Goal: Task Accomplishment & Management: Manage account settings

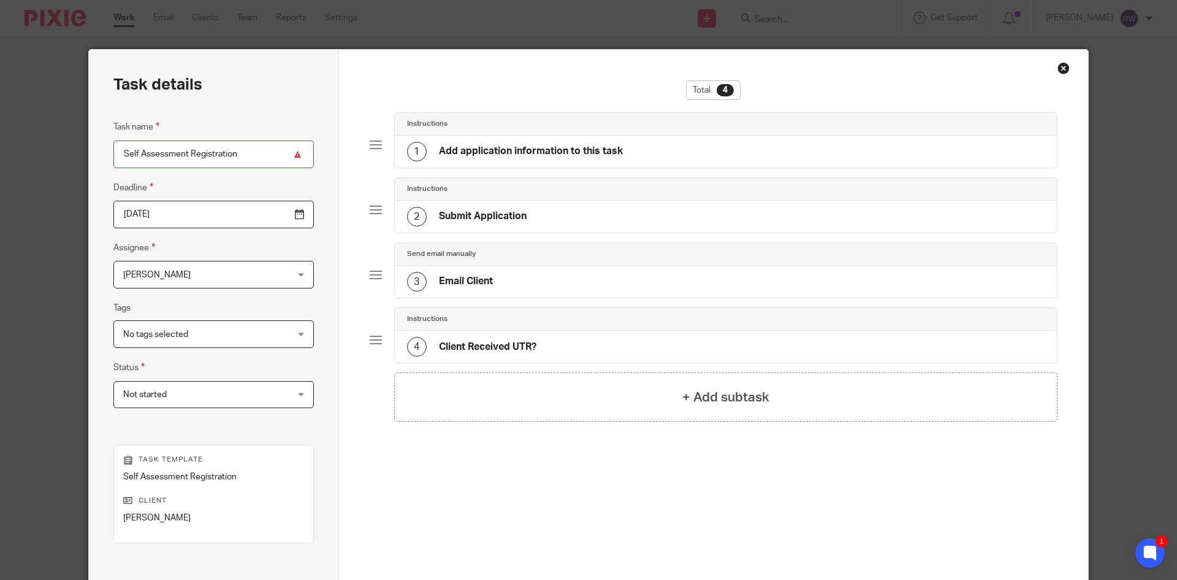
click at [232, 266] on span "[PERSON_NAME]" at bounding box center [199, 274] width 152 height 26
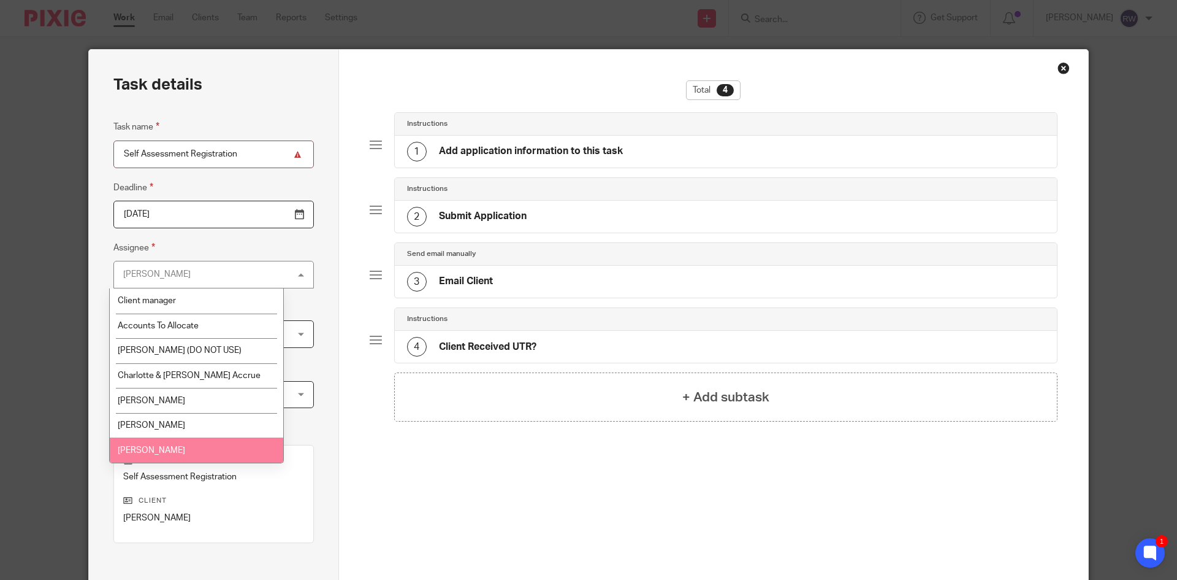
click at [174, 443] on li "Finn Austin" at bounding box center [197, 449] width 174 height 25
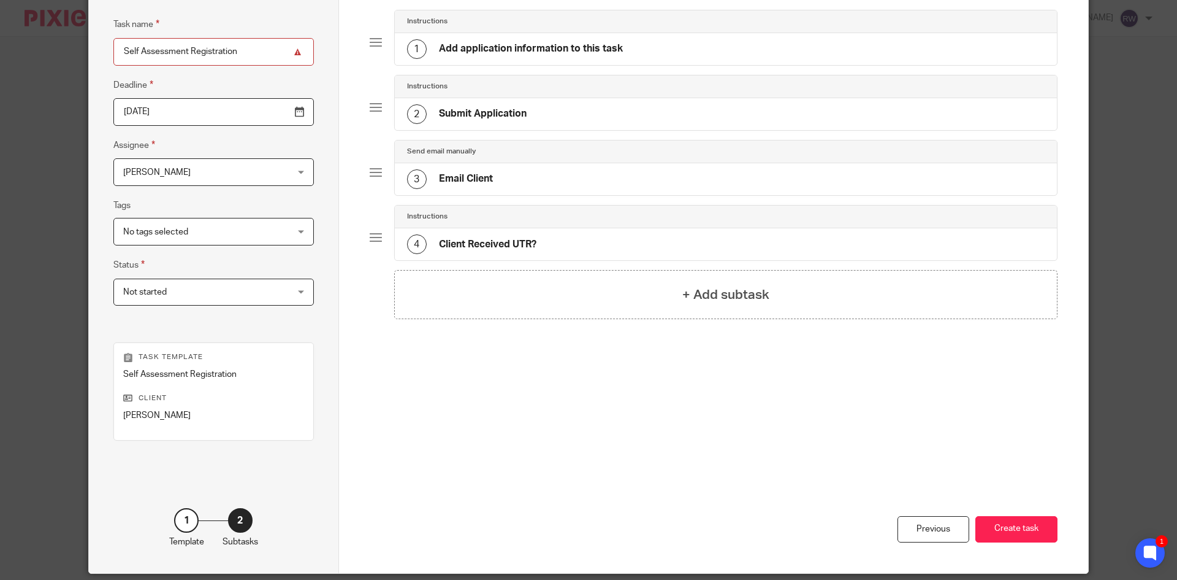
scroll to position [123, 0]
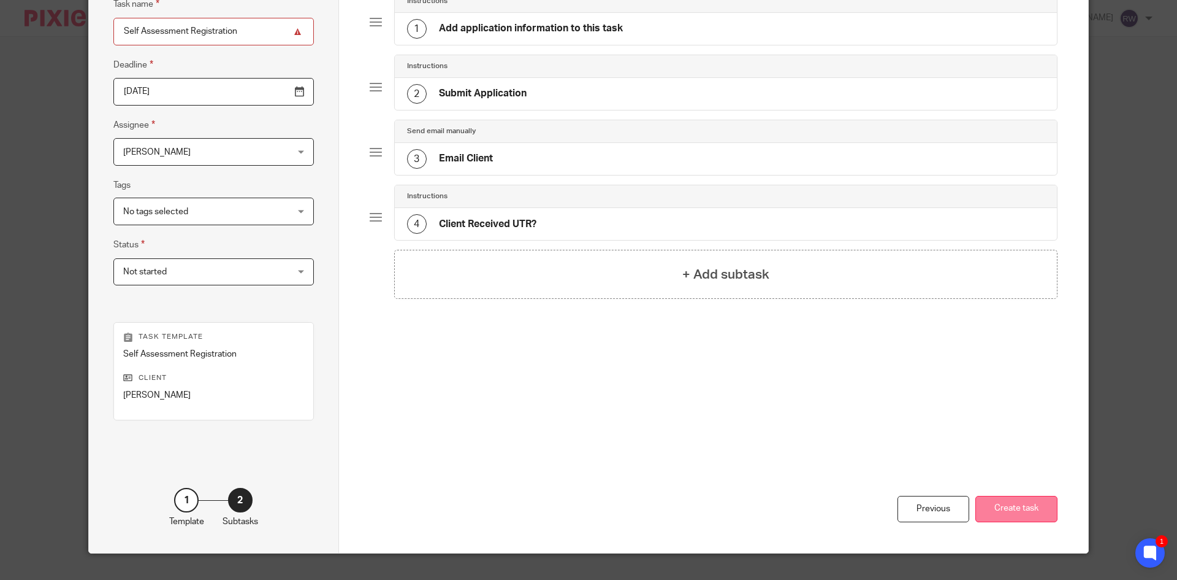
click at [1044, 510] on button "Create task" at bounding box center [1017, 509] width 82 height 26
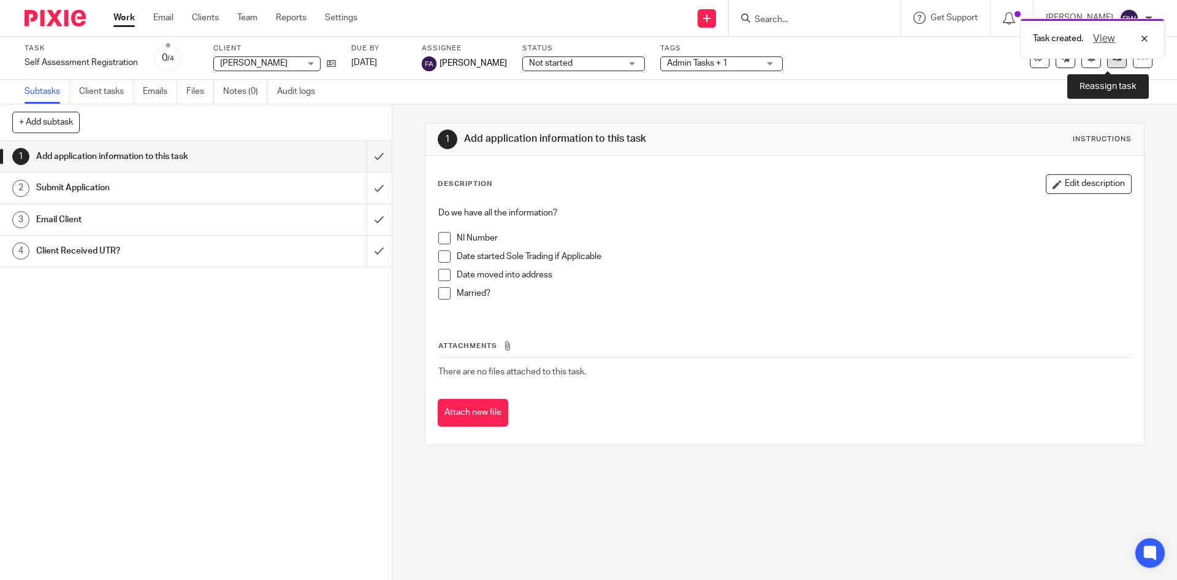
click at [1113, 59] on icon at bounding box center [1117, 57] width 9 height 9
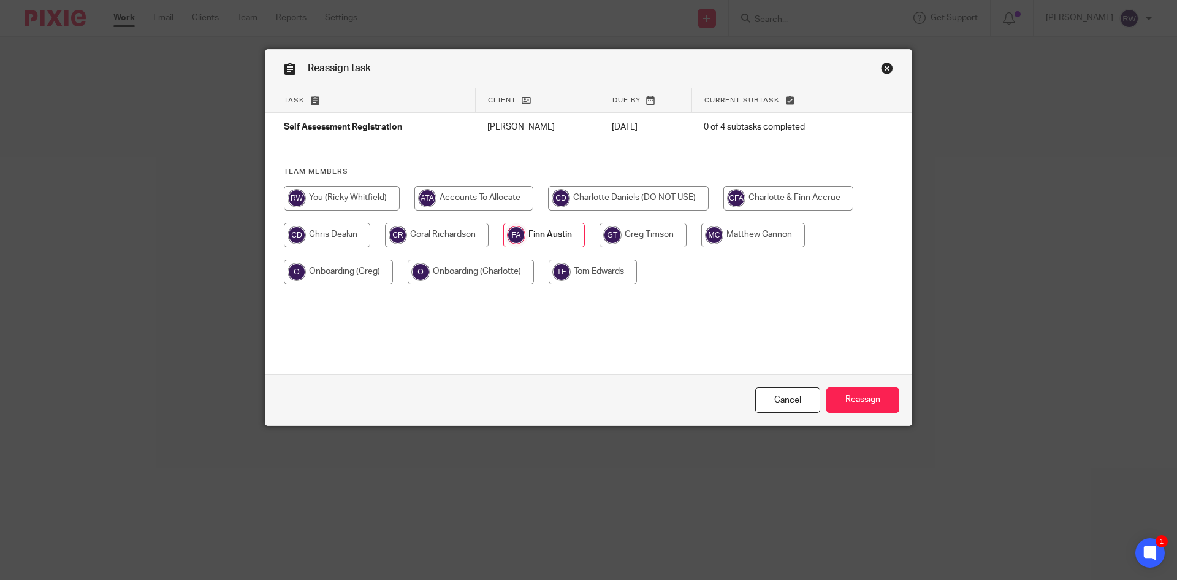
click at [765, 191] on input "radio" at bounding box center [789, 198] width 130 height 25
radio input "true"
click at [884, 396] on input "Reassign" at bounding box center [863, 400] width 73 height 26
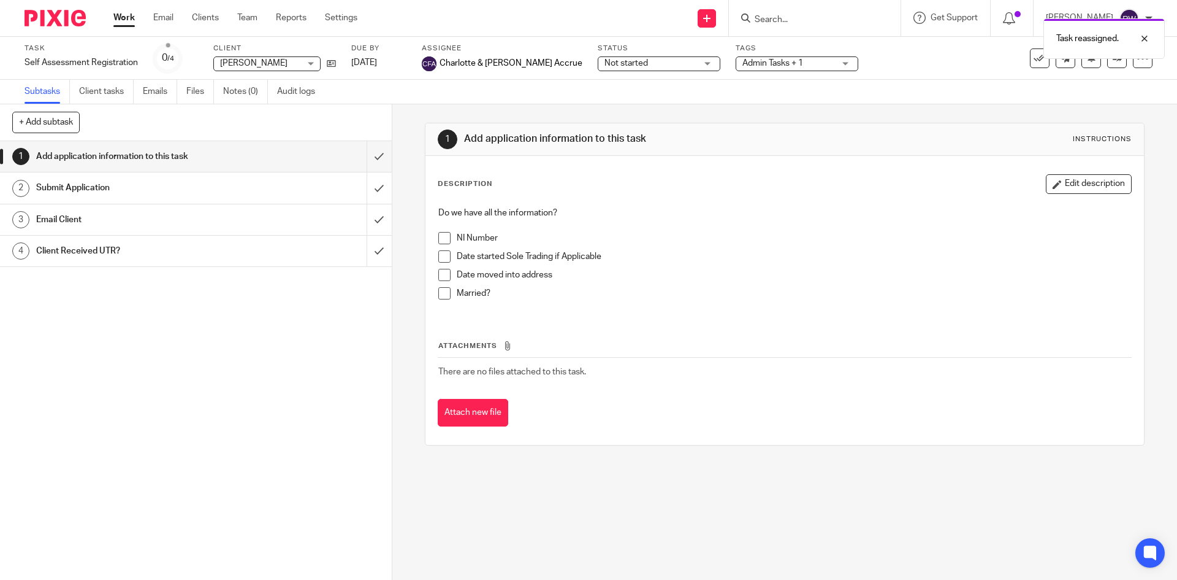
click at [567, 201] on div "Do we have all the information? NI Number Date started Sole Trading if Applicab…" at bounding box center [784, 258] width 705 height 114
click at [580, 212] on p "Do we have all the information?" at bounding box center [784, 213] width 692 height 12
click at [1077, 174] on button "Edit description" at bounding box center [1089, 184] width 86 height 20
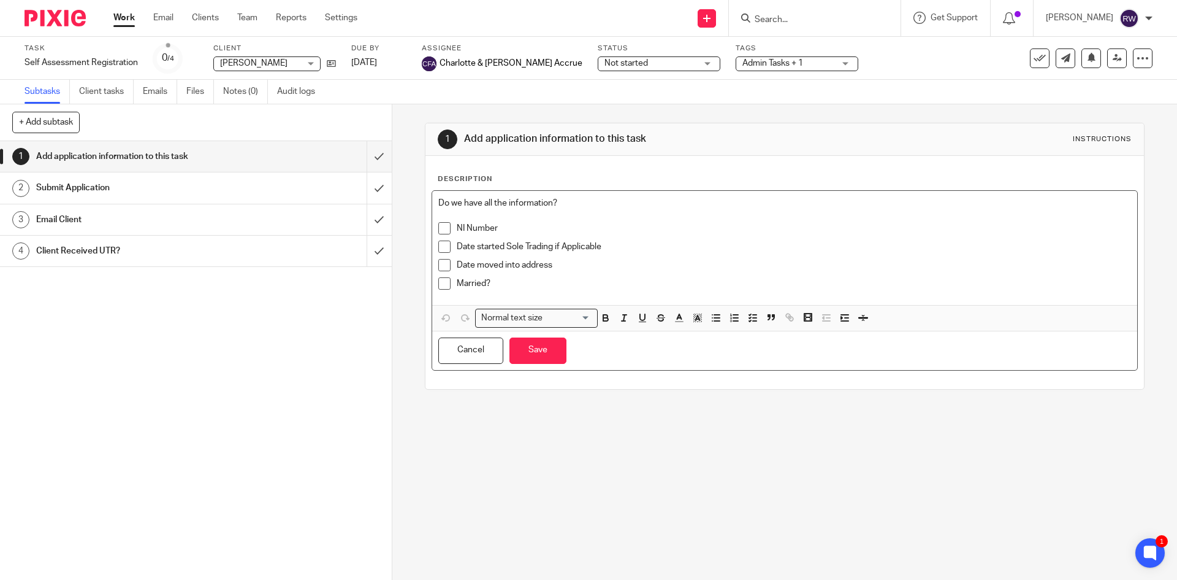
click at [618, 217] on p at bounding box center [784, 215] width 692 height 12
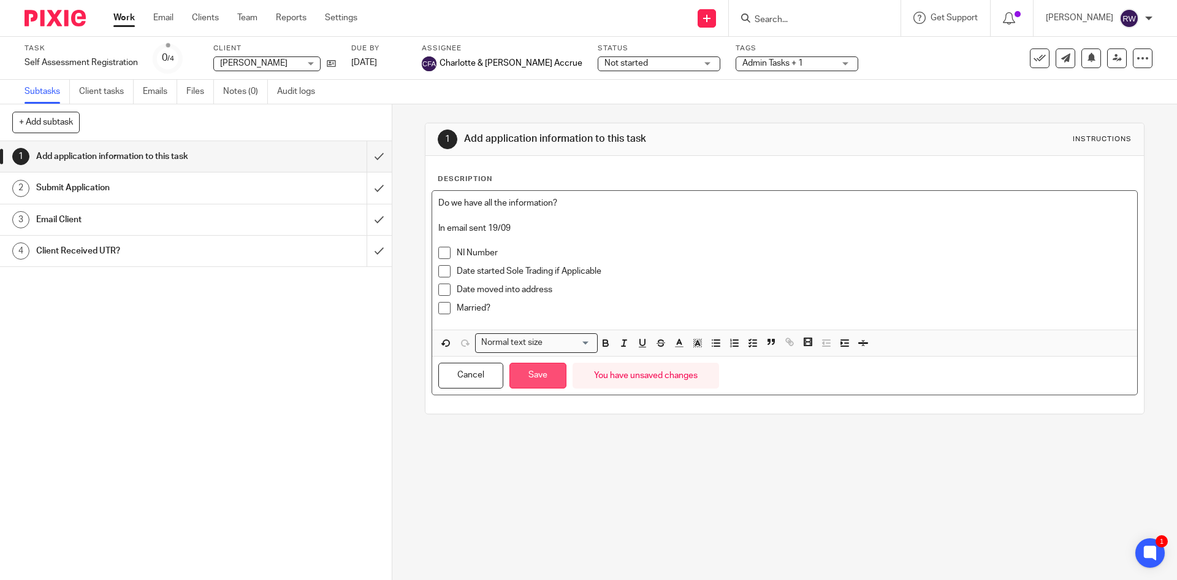
click at [547, 364] on button "Save" at bounding box center [538, 375] width 57 height 26
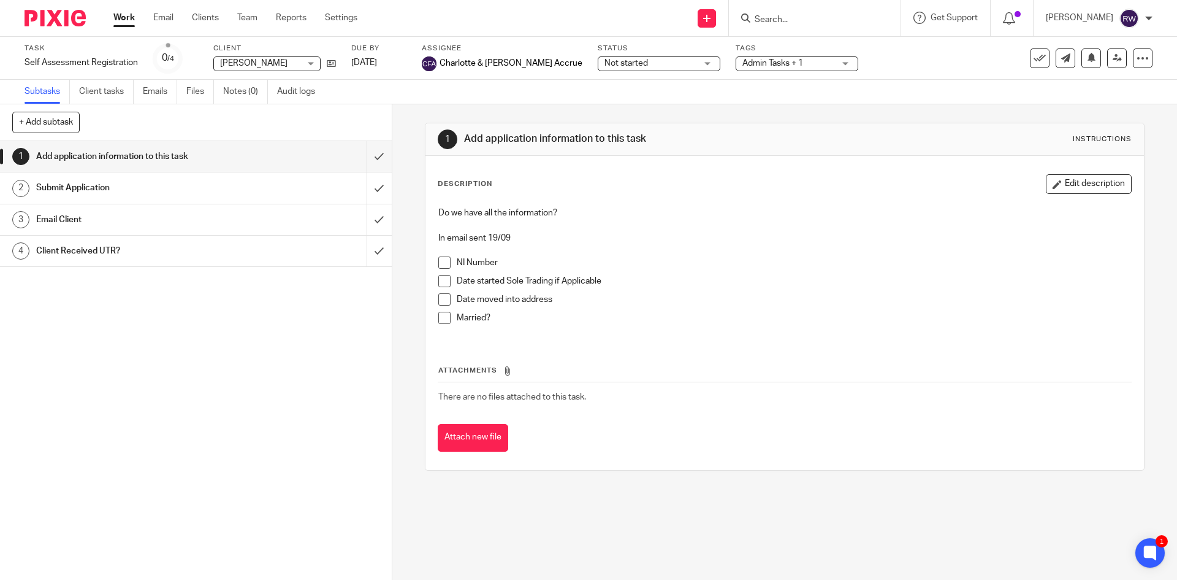
drag, startPoint x: 781, startPoint y: 22, endPoint x: 787, endPoint y: 20, distance: 6.6
click at [786, 20] on input "Search" at bounding box center [809, 20] width 110 height 11
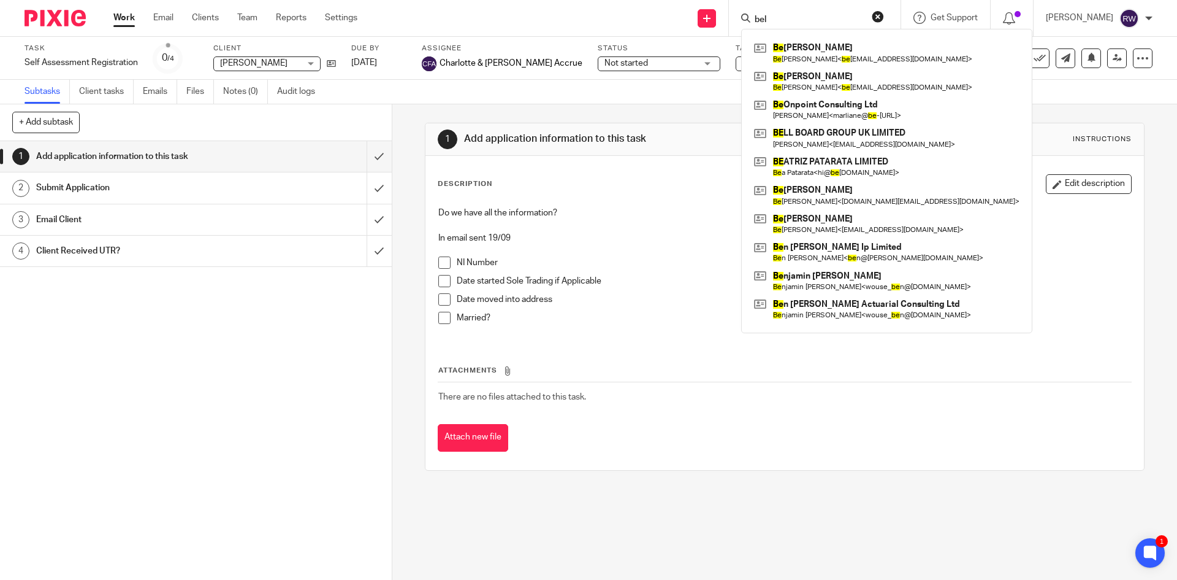
type input "bell"
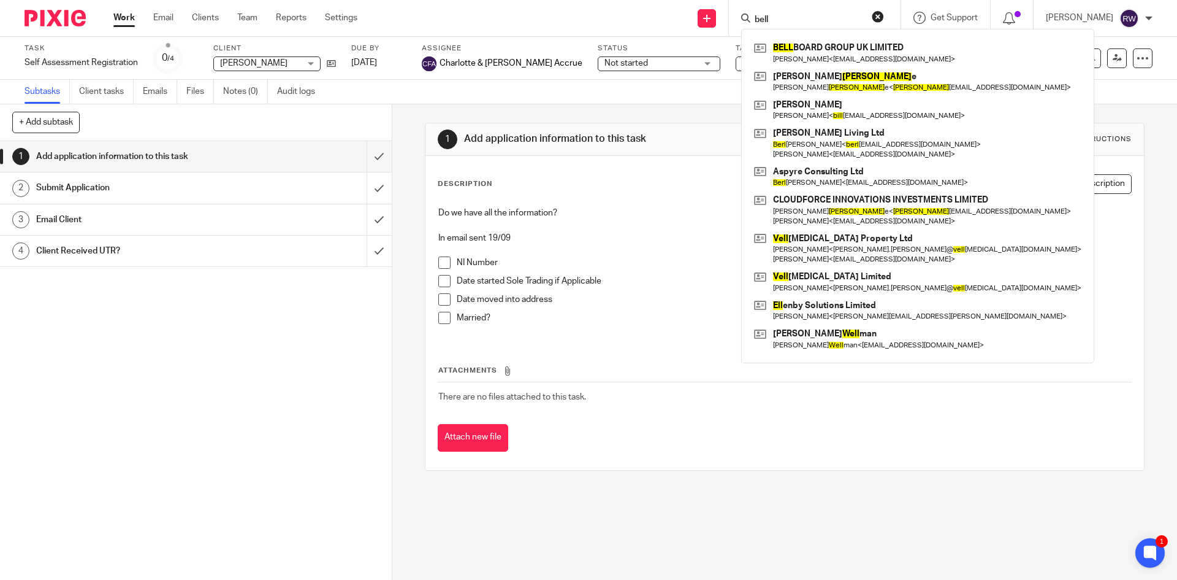
drag, startPoint x: 782, startPoint y: 17, endPoint x: 740, endPoint y: 6, distance: 43.9
click at [733, 8] on div "Send new email Create task Add client Request signature bell BELL BOARD GROUP U…" at bounding box center [777, 18] width 802 height 36
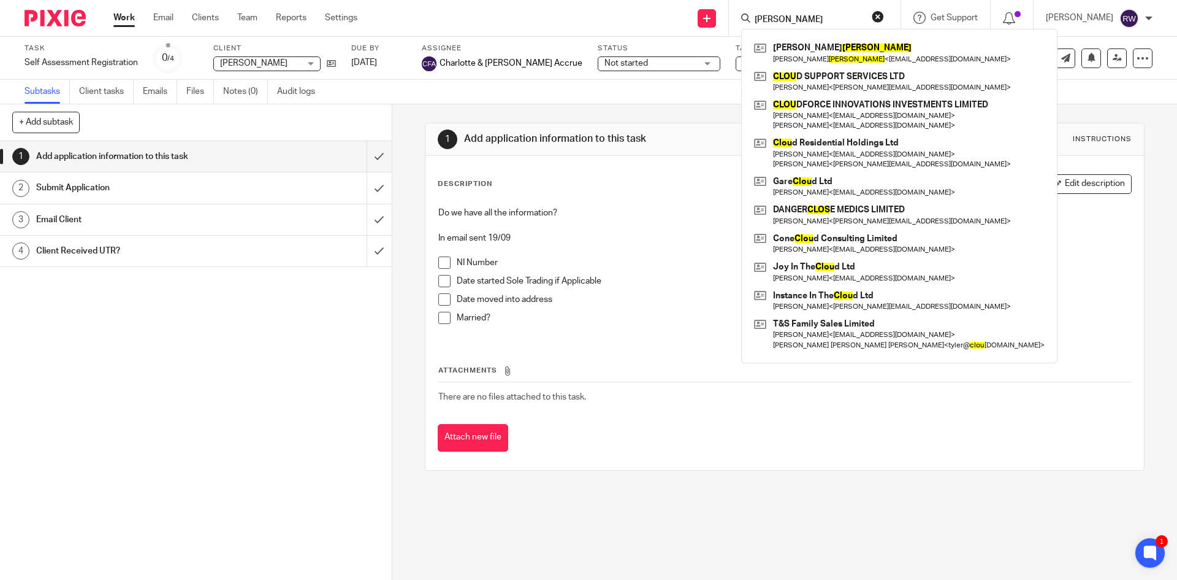
drag, startPoint x: 790, startPoint y: 23, endPoint x: 760, endPoint y: 21, distance: 30.7
click at [760, 21] on div "clow" at bounding box center [812, 17] width 143 height 15
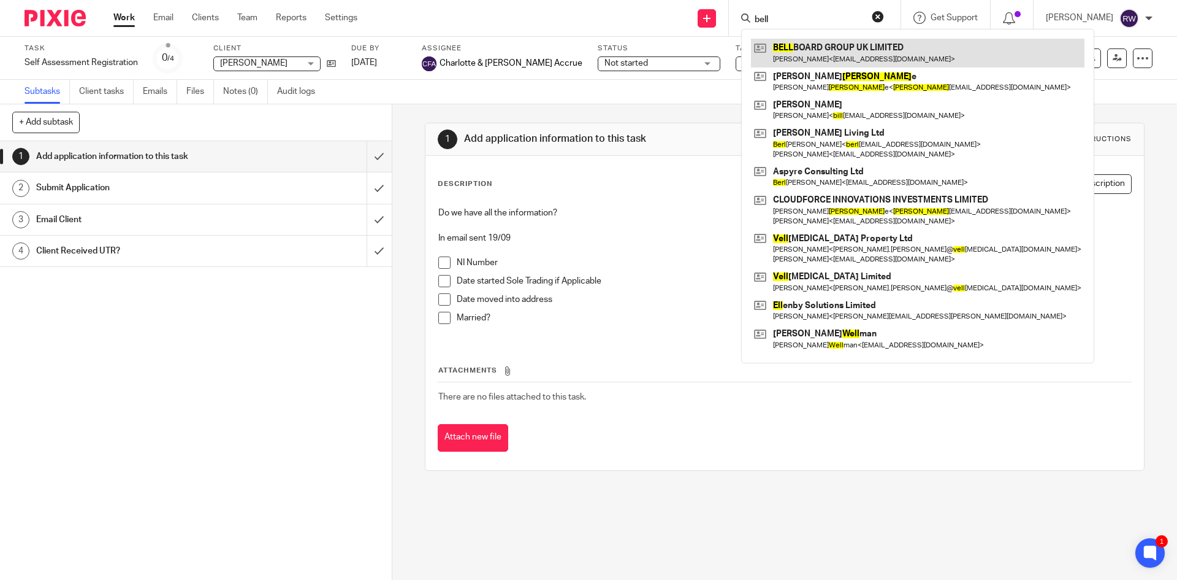
type input "bell"
click at [817, 49] on link at bounding box center [918, 53] width 334 height 28
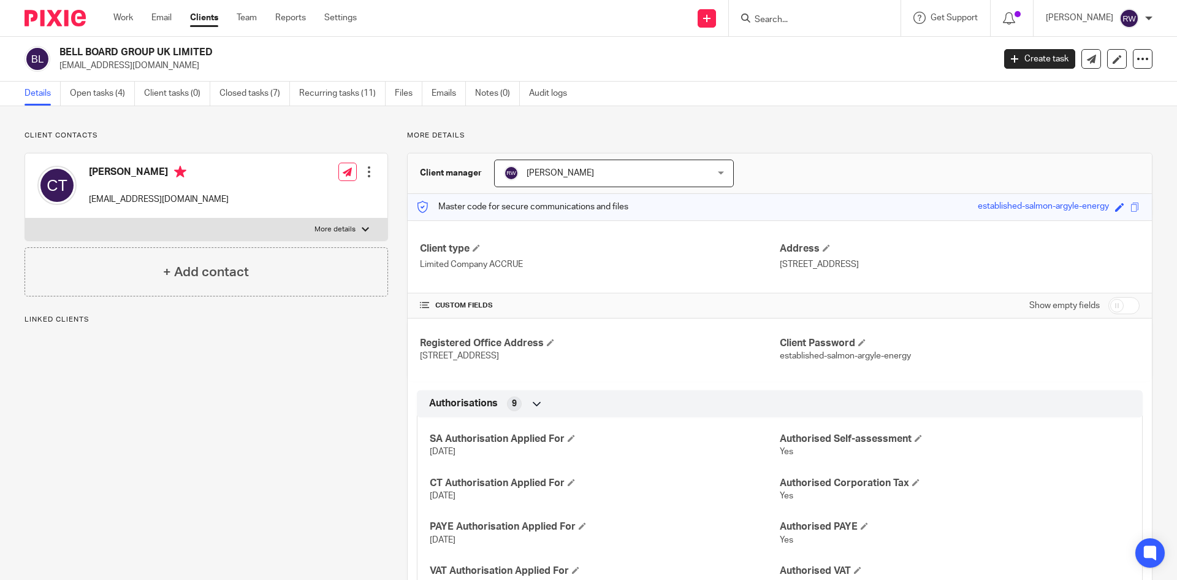
click at [113, 92] on link "Open tasks (4)" at bounding box center [102, 94] width 65 height 24
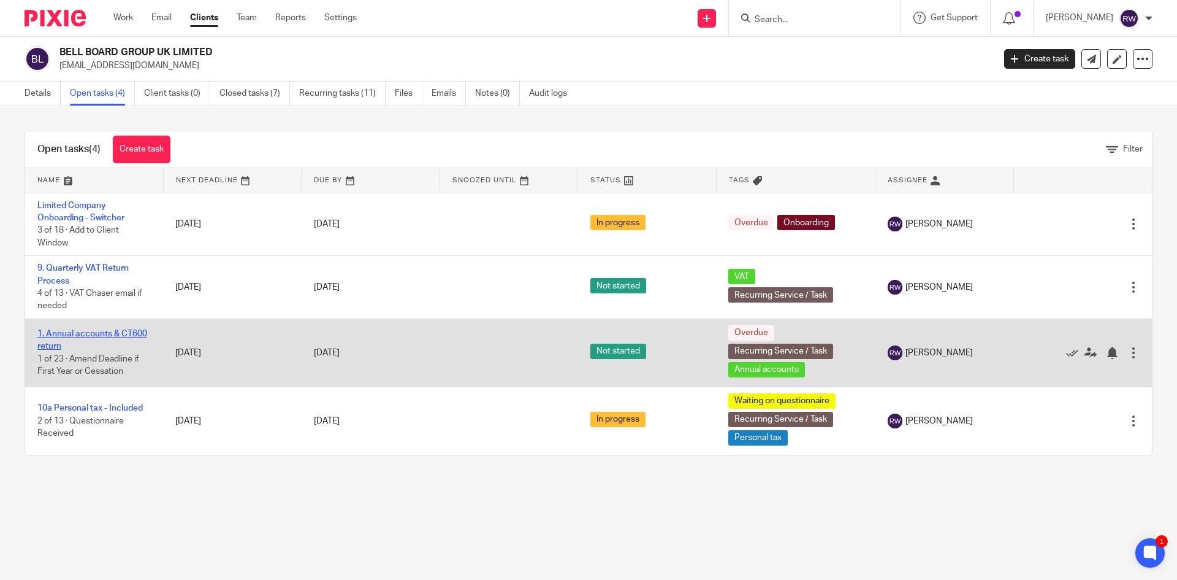
click at [96, 335] on link "1. Annual accounts & CT600 return" at bounding box center [92, 339] width 110 height 21
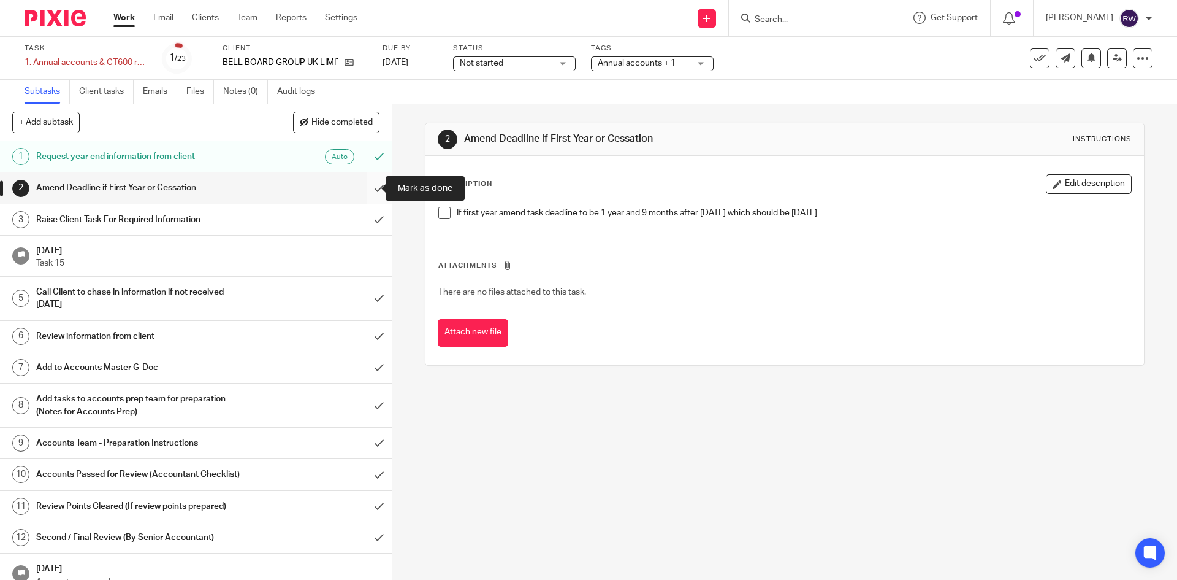
click at [370, 188] on input "submit" at bounding box center [196, 187] width 392 height 31
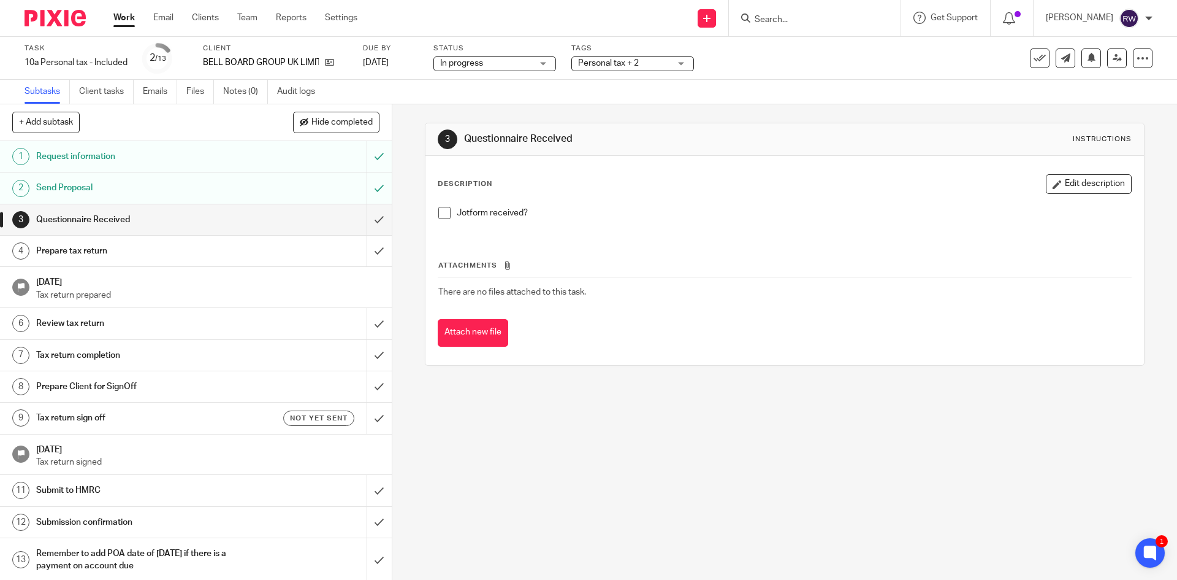
click at [802, 16] on input "Search" at bounding box center [809, 20] width 110 height 11
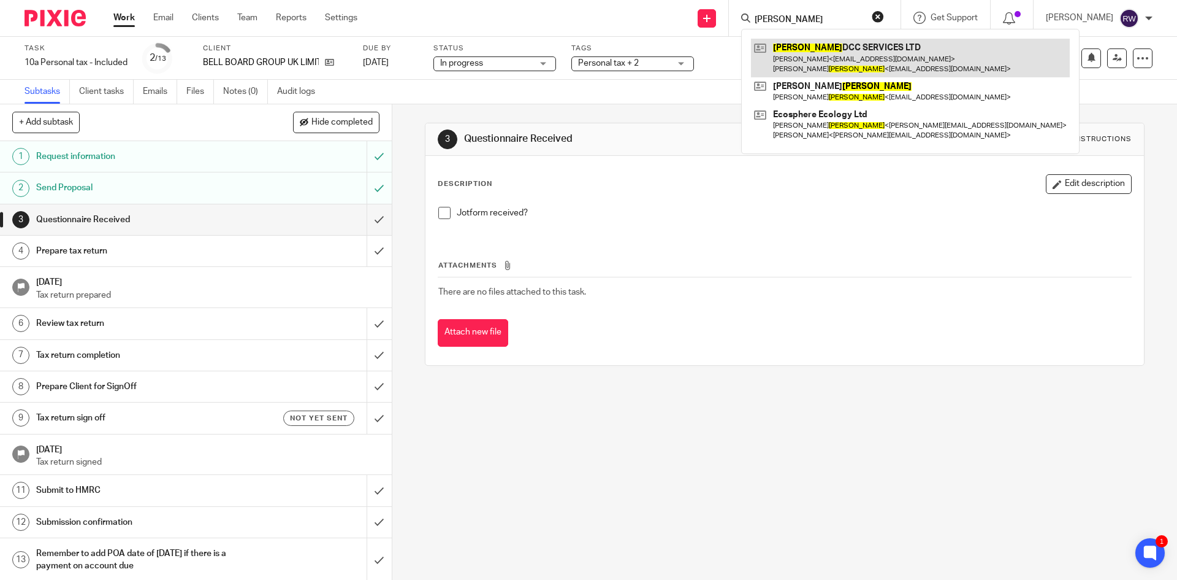
type input "murray"
click at [819, 50] on link at bounding box center [910, 58] width 319 height 38
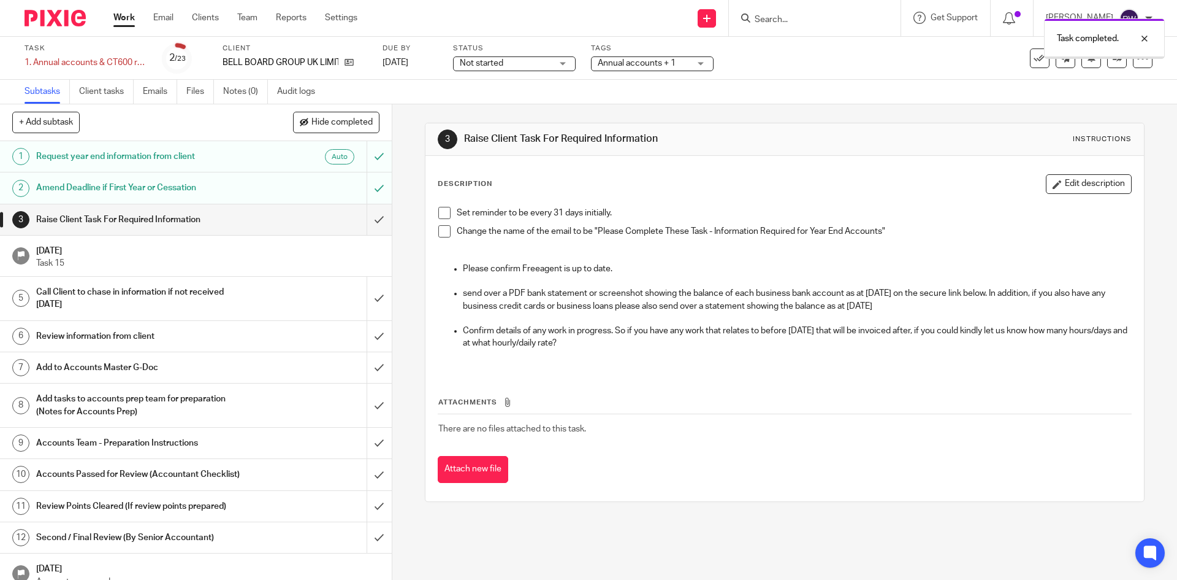
click at [367, 221] on input "submit" at bounding box center [196, 219] width 392 height 31
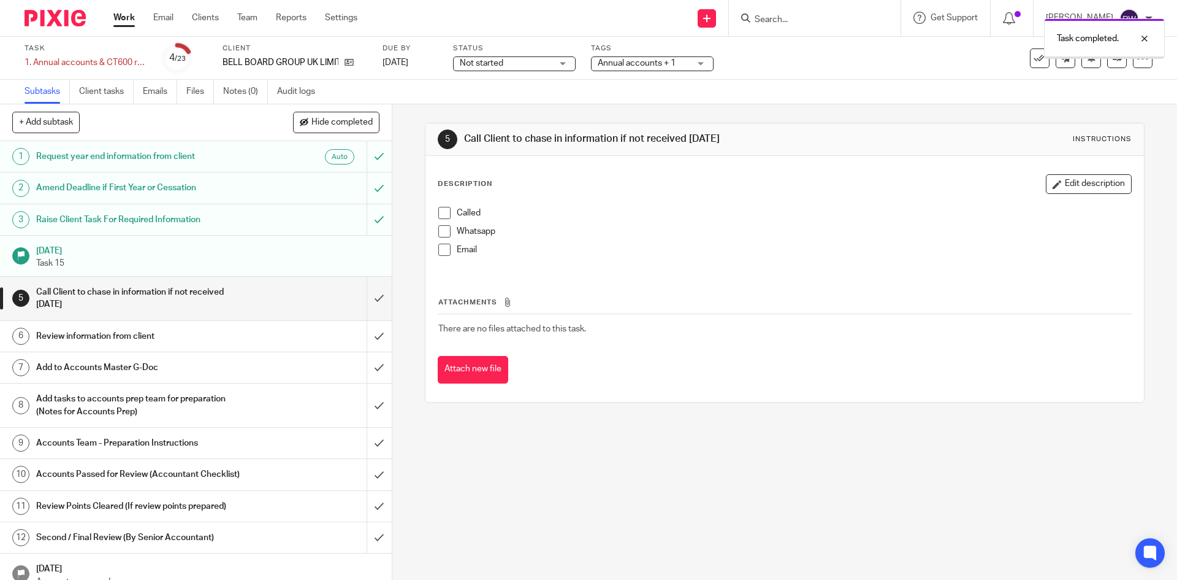
click at [363, 294] on input "submit" at bounding box center [196, 299] width 392 height 44
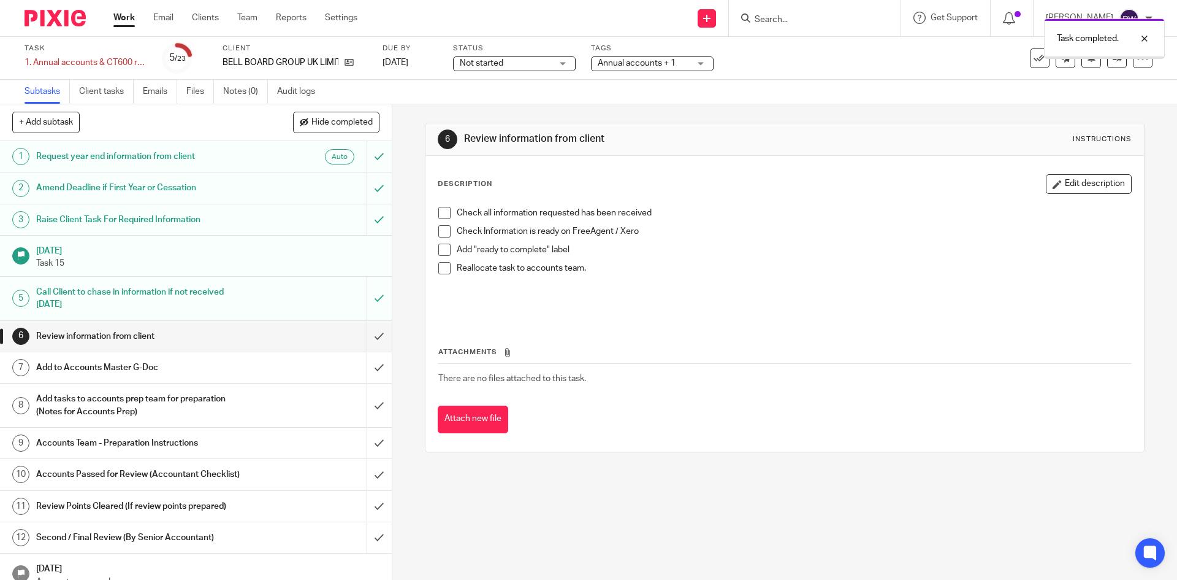
click at [365, 339] on input "submit" at bounding box center [196, 336] width 392 height 31
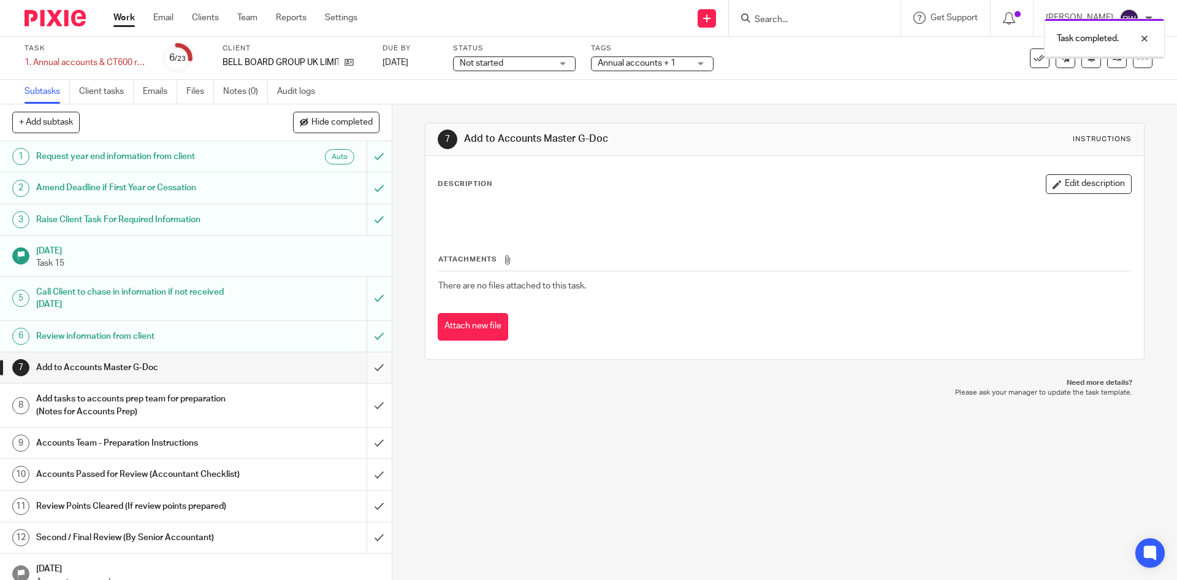
click at [366, 365] on input "submit" at bounding box center [196, 367] width 392 height 31
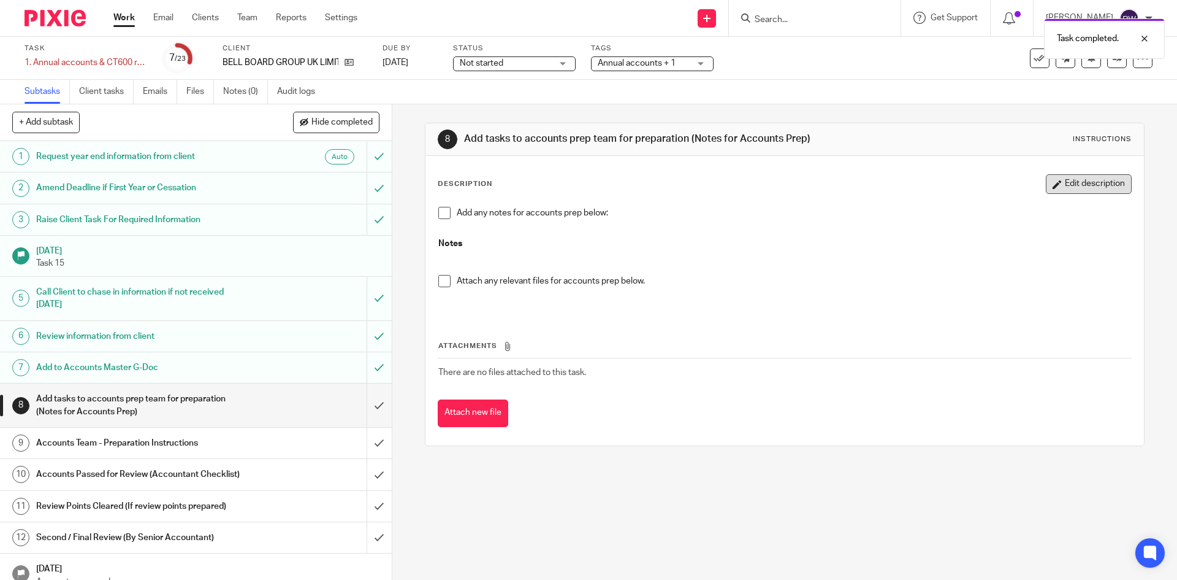
click at [1046, 194] on button "Edit description" at bounding box center [1089, 184] width 86 height 20
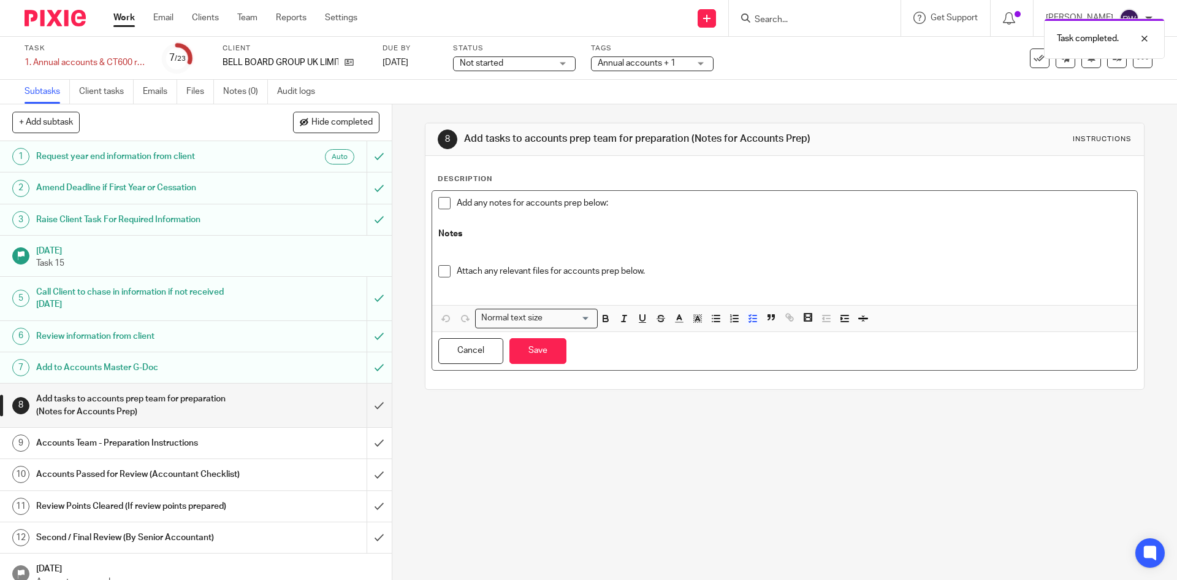
click at [680, 215] on div "Add any notes for accounts prep below:" at bounding box center [794, 206] width 674 height 18
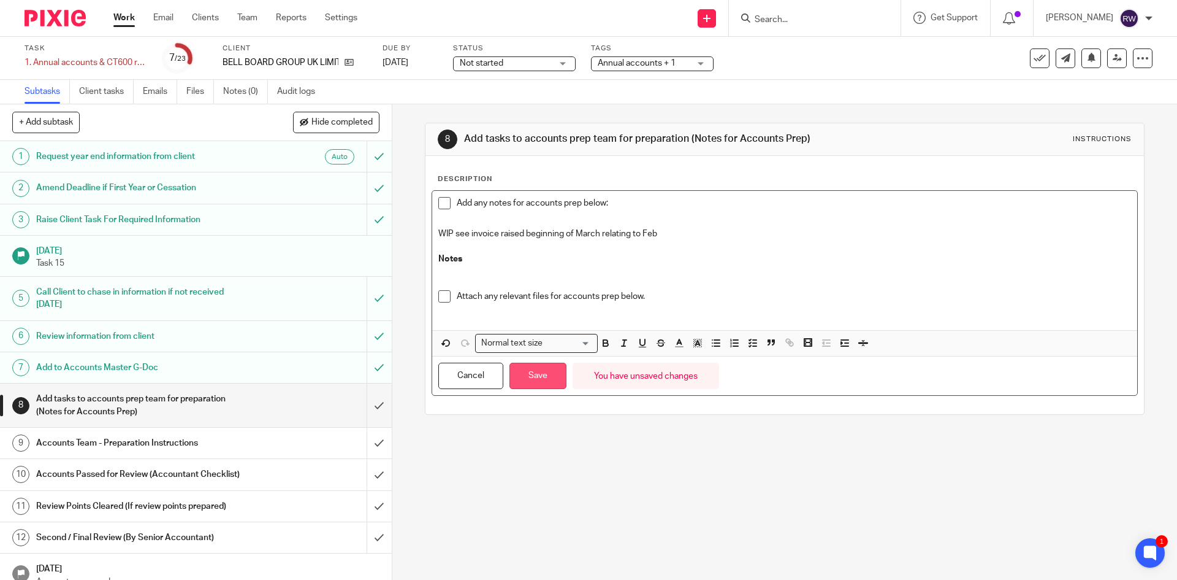
click at [536, 377] on button "Save" at bounding box center [538, 375] width 57 height 26
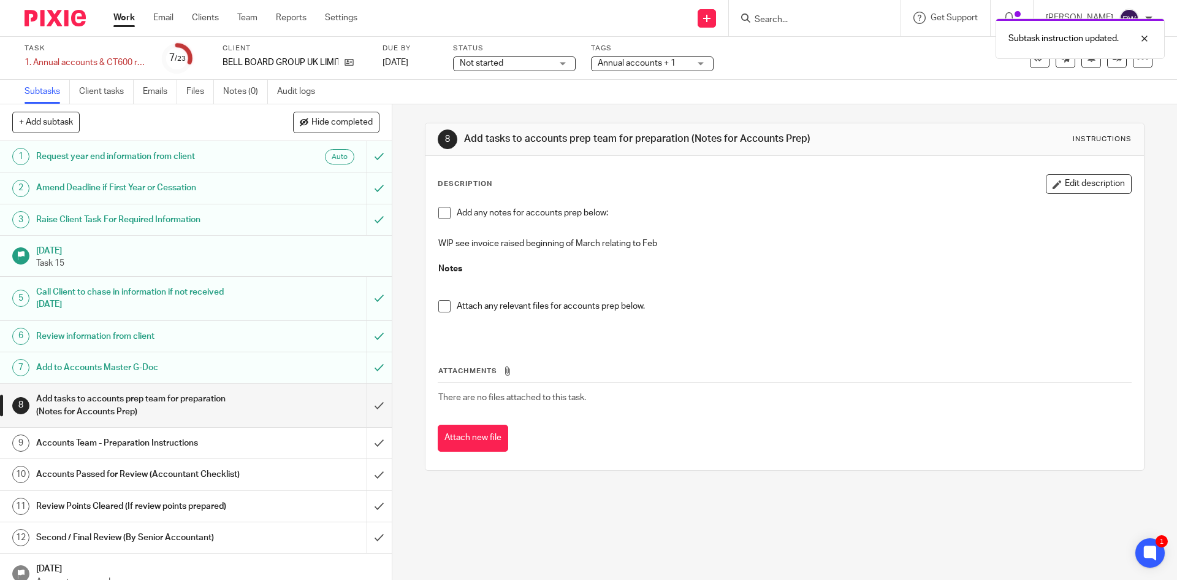
click at [662, 65] on span "Annual accounts + 1" at bounding box center [637, 63] width 78 height 9
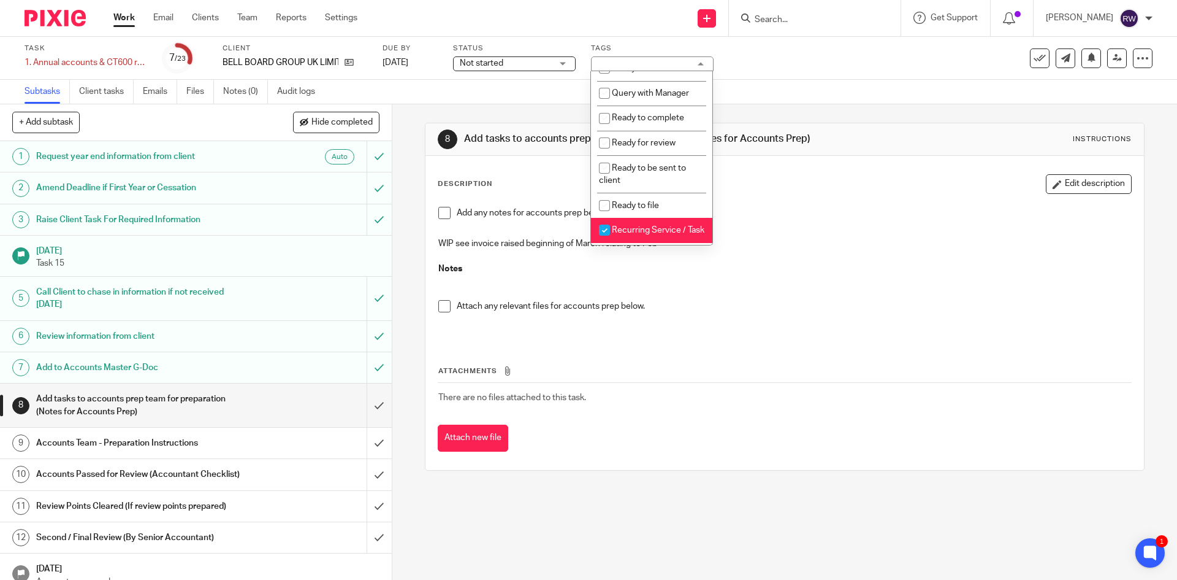
scroll to position [407, 0]
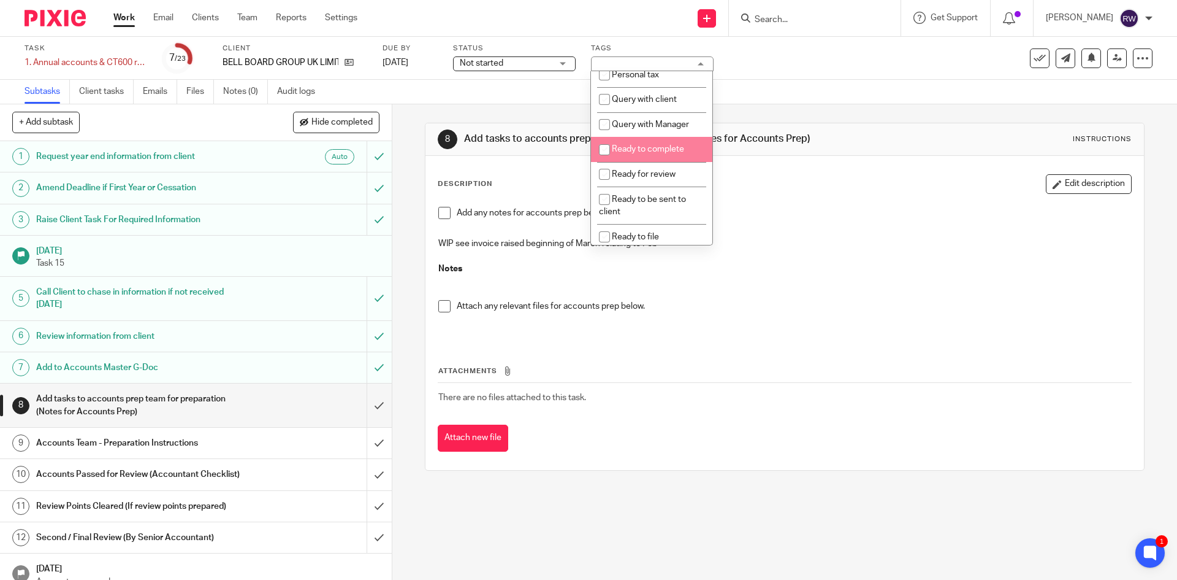
click at [651, 153] on span "Ready to complete" at bounding box center [648, 149] width 72 height 9
checkbox input "true"
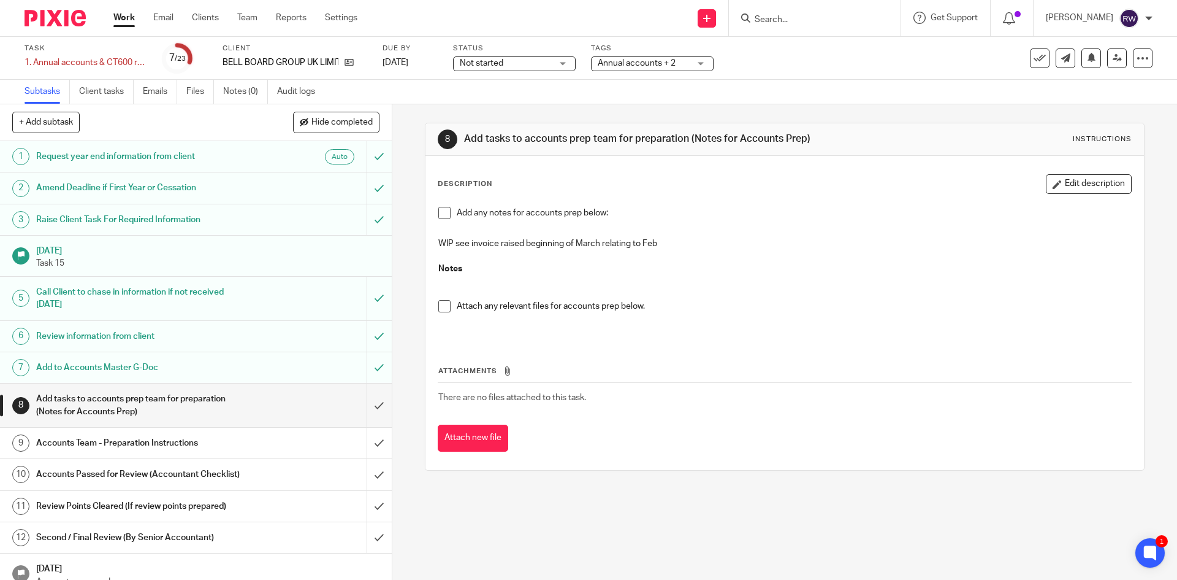
click at [873, 66] on div "Task 1. Annual accounts & CT600 return Save 1. Annual accounts & CT600 return 7…" at bounding box center [495, 58] width 940 height 29
click at [1112, 52] on link at bounding box center [1118, 58] width 20 height 20
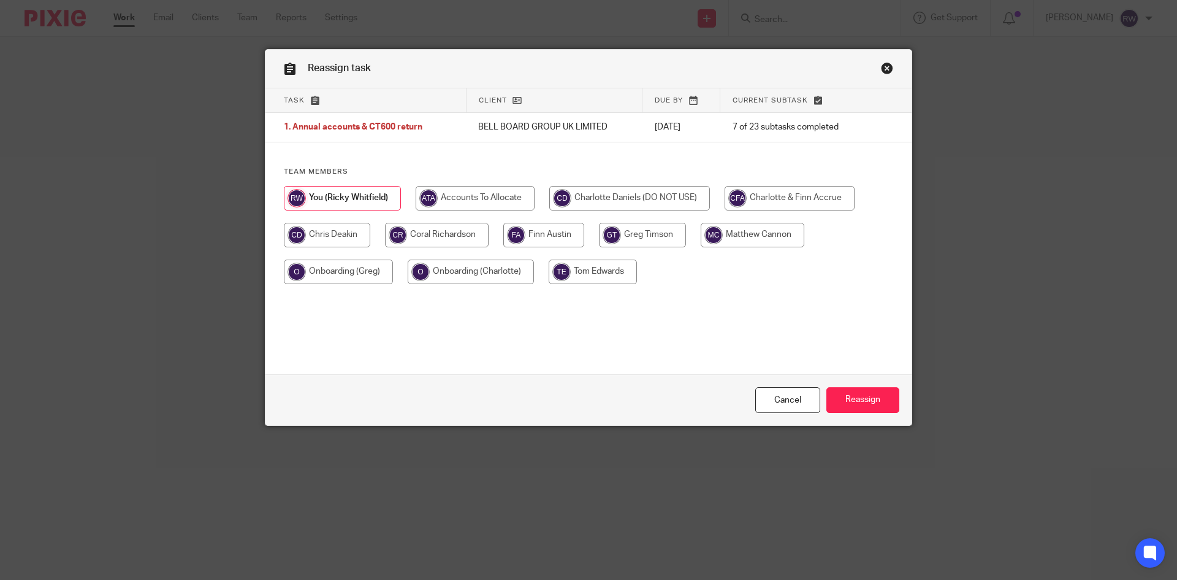
click at [752, 233] on input "radio" at bounding box center [753, 235] width 104 height 25
radio input "true"
click at [890, 397] on input "Reassign" at bounding box center [863, 400] width 73 height 26
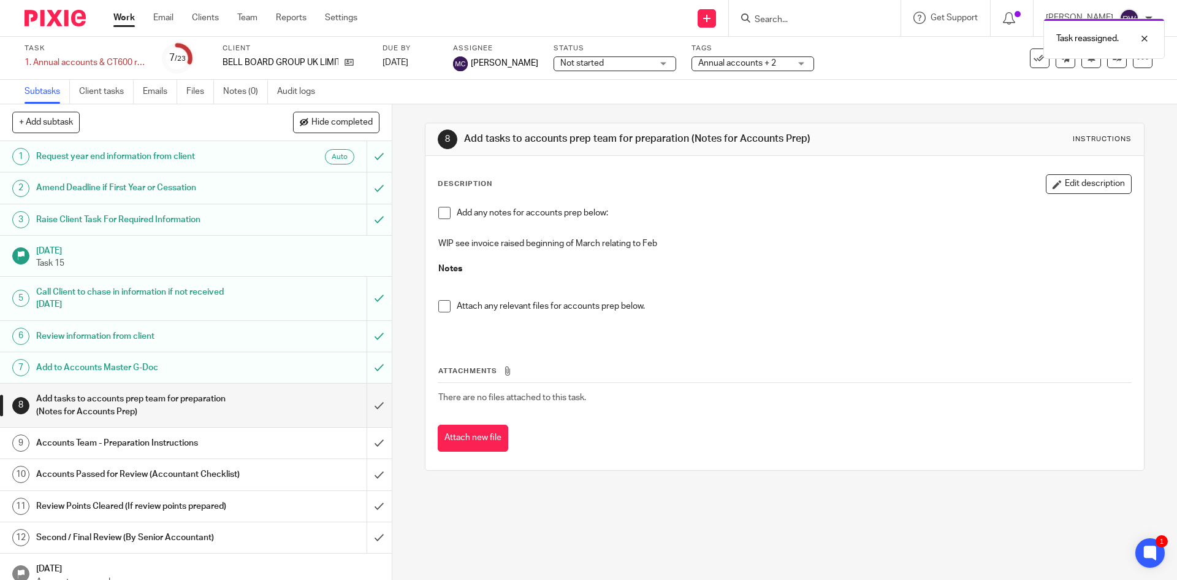
click at [795, 21] on div "Task reassigned." at bounding box center [877, 35] width 576 height 47
click at [792, 25] on div "Task reassigned." at bounding box center [877, 35] width 576 height 47
click at [787, 20] on div "Task reassigned." at bounding box center [877, 35] width 576 height 47
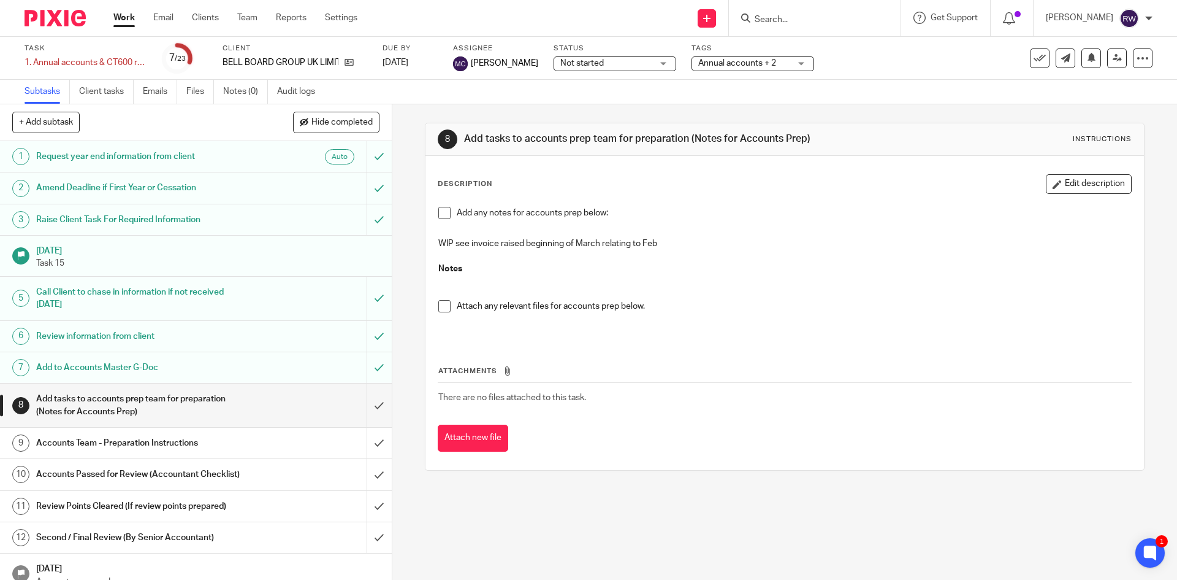
click at [786, 25] on div "Task reassigned." at bounding box center [877, 35] width 576 height 47
click at [808, 13] on form at bounding box center [819, 17] width 131 height 15
click at [806, 17] on input "Search" at bounding box center [809, 20] width 110 height 11
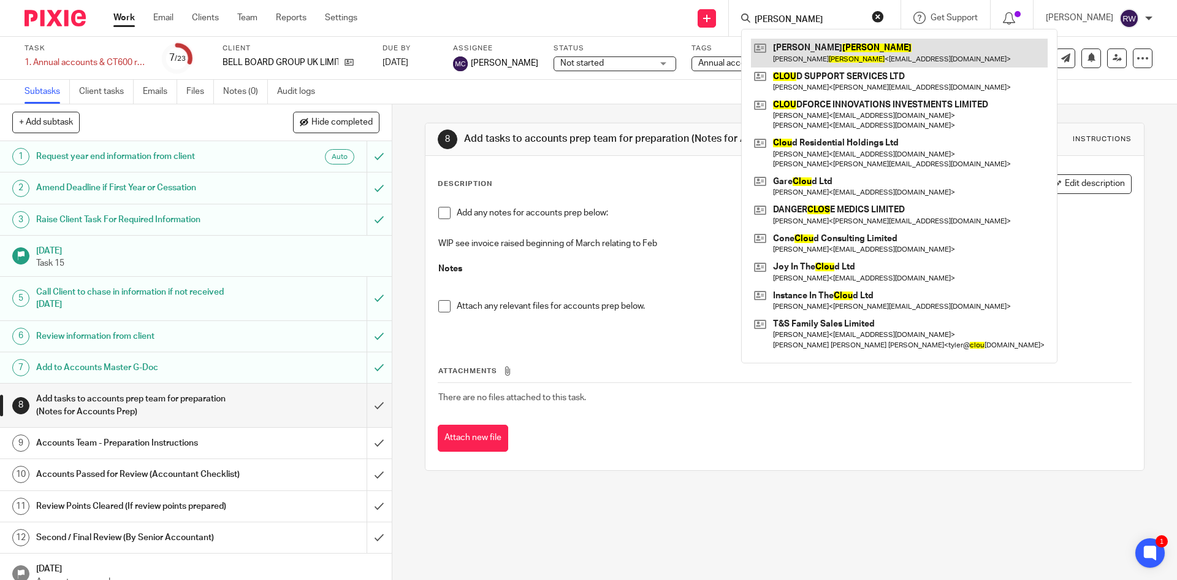
type input "clow"
click at [862, 65] on link at bounding box center [899, 53] width 297 height 28
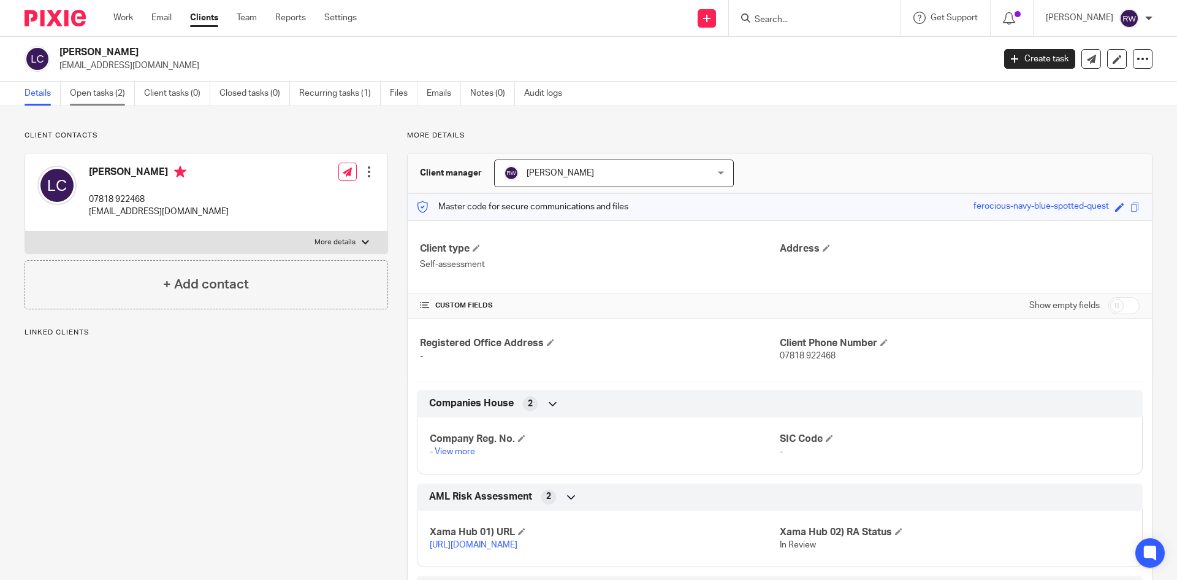
click at [96, 95] on link "Open tasks (2)" at bounding box center [102, 94] width 65 height 24
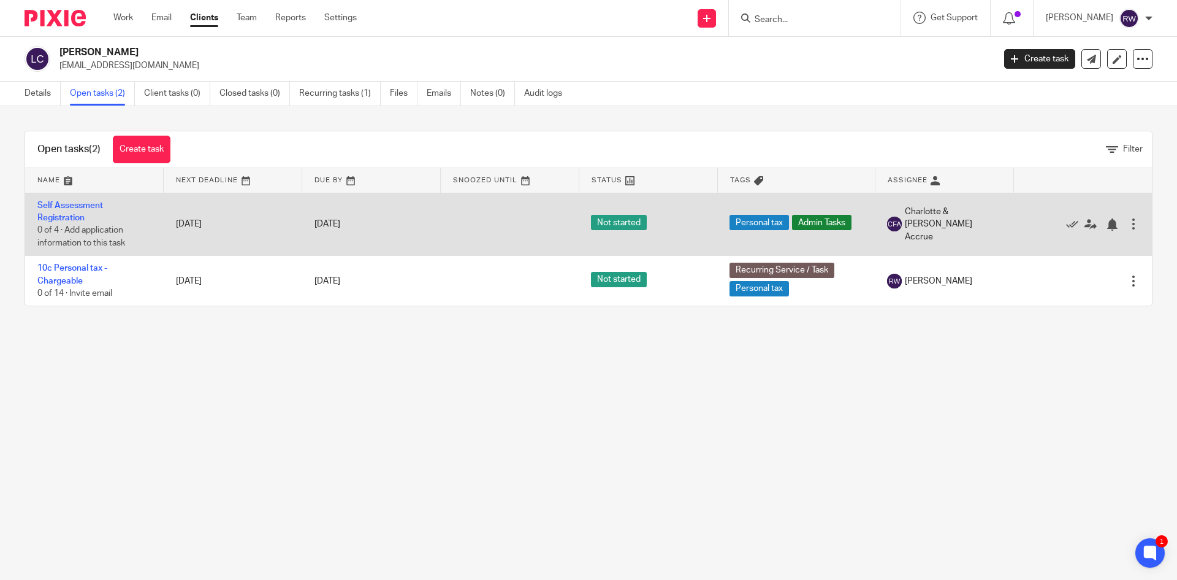
click at [1128, 224] on div at bounding box center [1134, 224] width 12 height 12
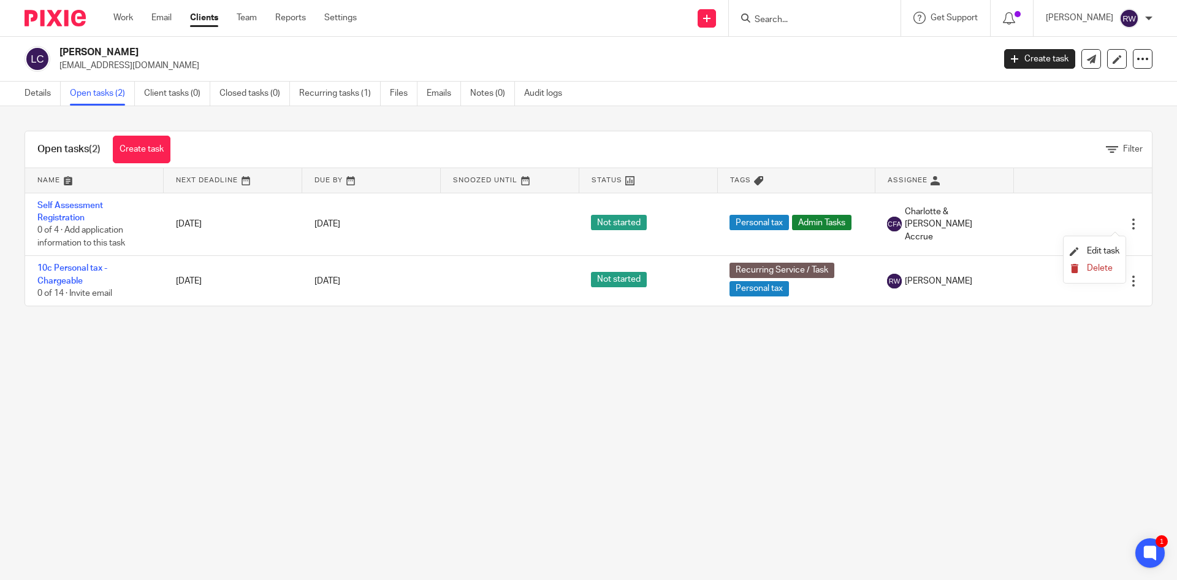
click at [1095, 264] on span "Delete" at bounding box center [1100, 268] width 26 height 9
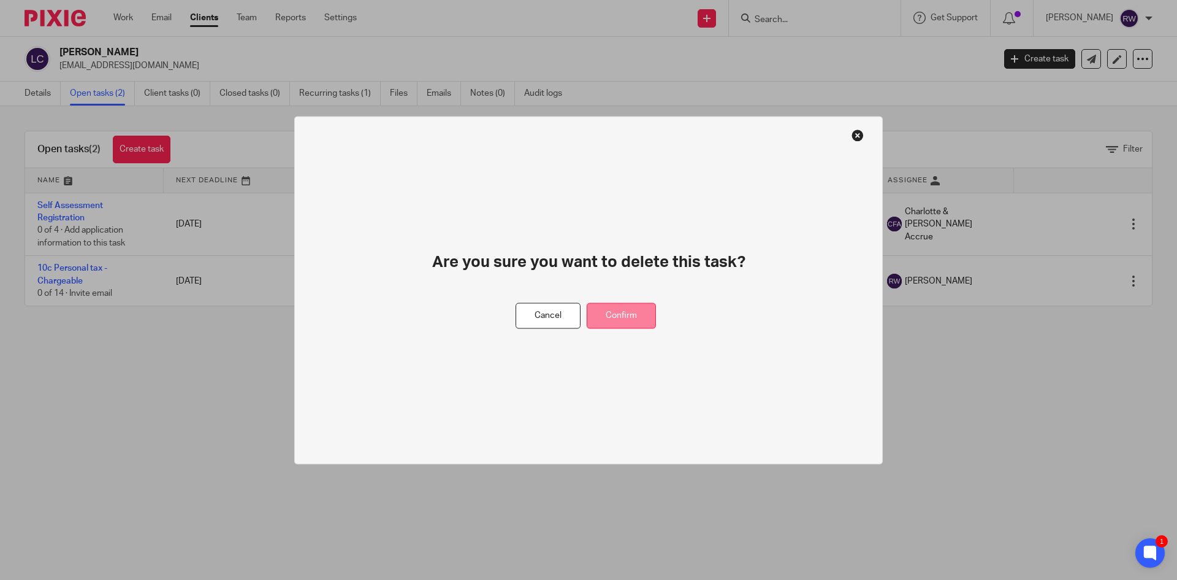
click at [625, 311] on button "Confirm" at bounding box center [621, 315] width 69 height 26
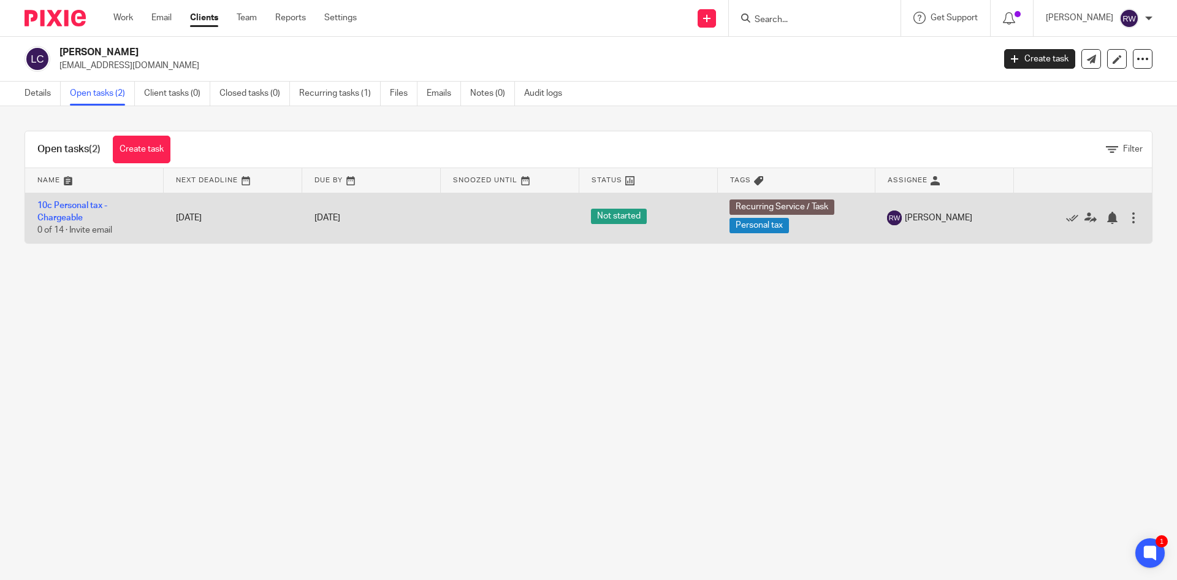
click at [69, 210] on td "10c Personal tax - Chargeable 0 of 14 · Invite email" at bounding box center [94, 218] width 139 height 50
click at [67, 204] on link "10c Personal tax - Chargeable" at bounding box center [72, 211] width 70 height 21
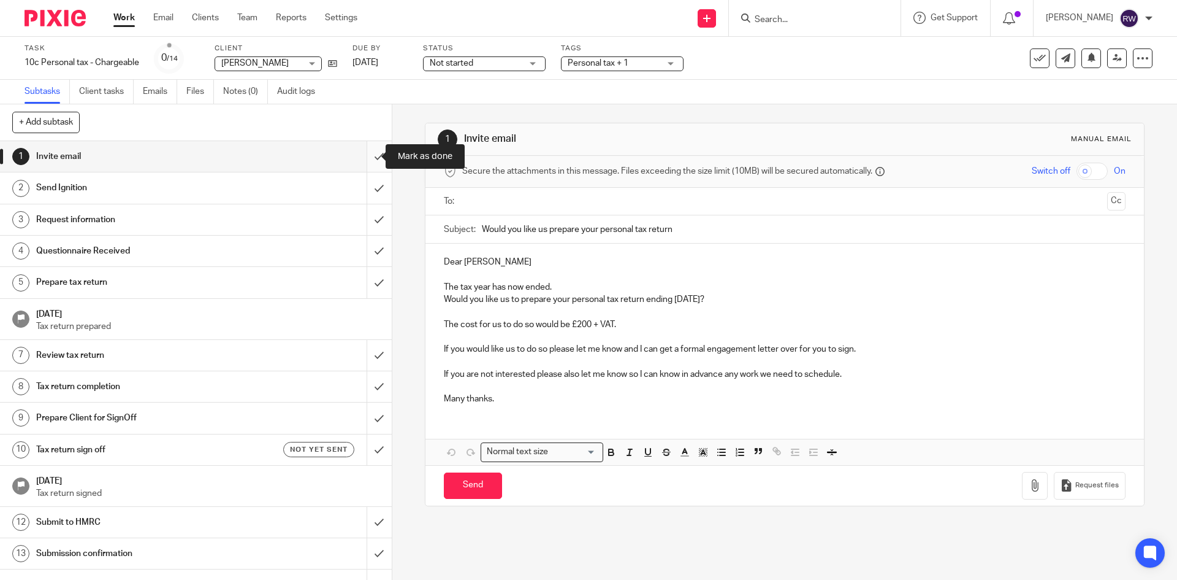
click at [364, 157] on input "submit" at bounding box center [196, 156] width 392 height 31
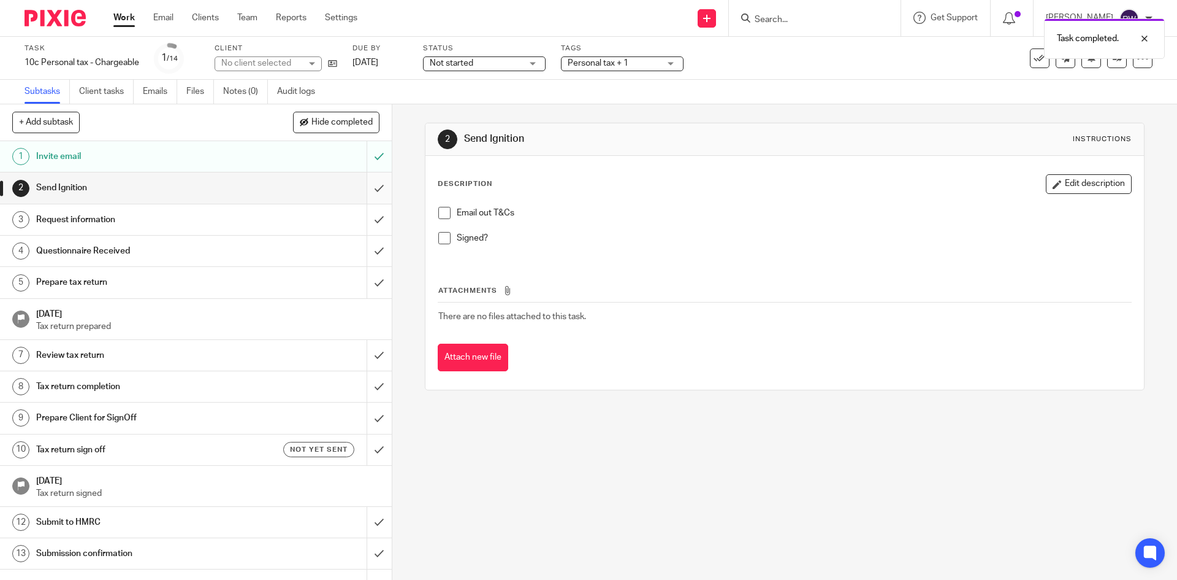
click at [372, 185] on input "submit" at bounding box center [196, 187] width 392 height 31
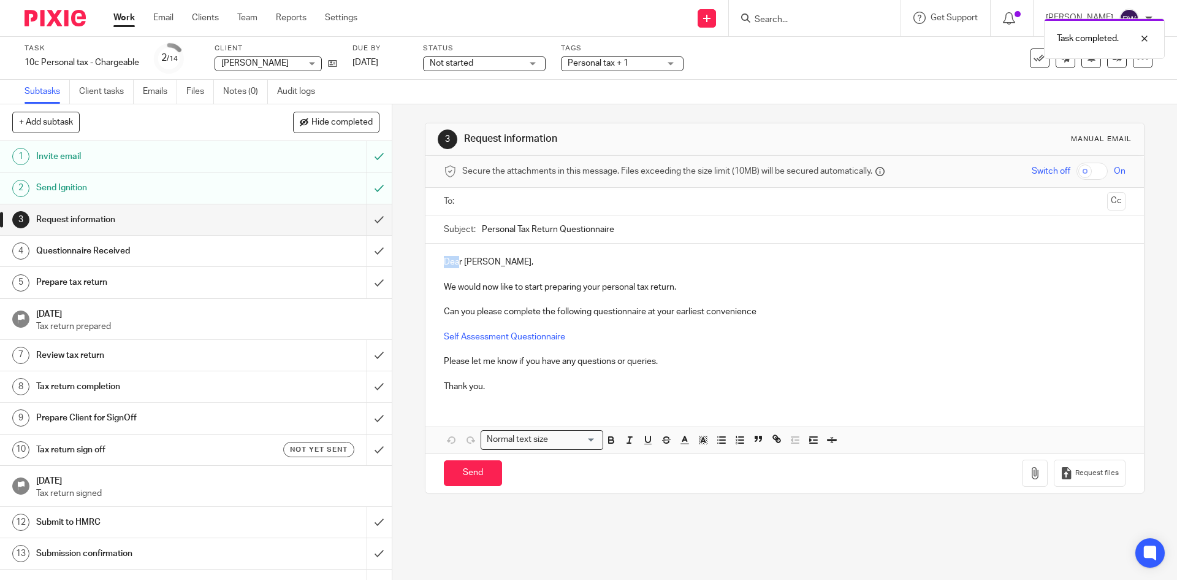
drag, startPoint x: 457, startPoint y: 262, endPoint x: 432, endPoint y: 264, distance: 24.6
click at [432, 264] on div "Dear [PERSON_NAME], We would now like to start preparing your personal tax retu…" at bounding box center [785, 322] width 718 height 158
click at [511, 205] on input "text" at bounding box center [784, 201] width 635 height 14
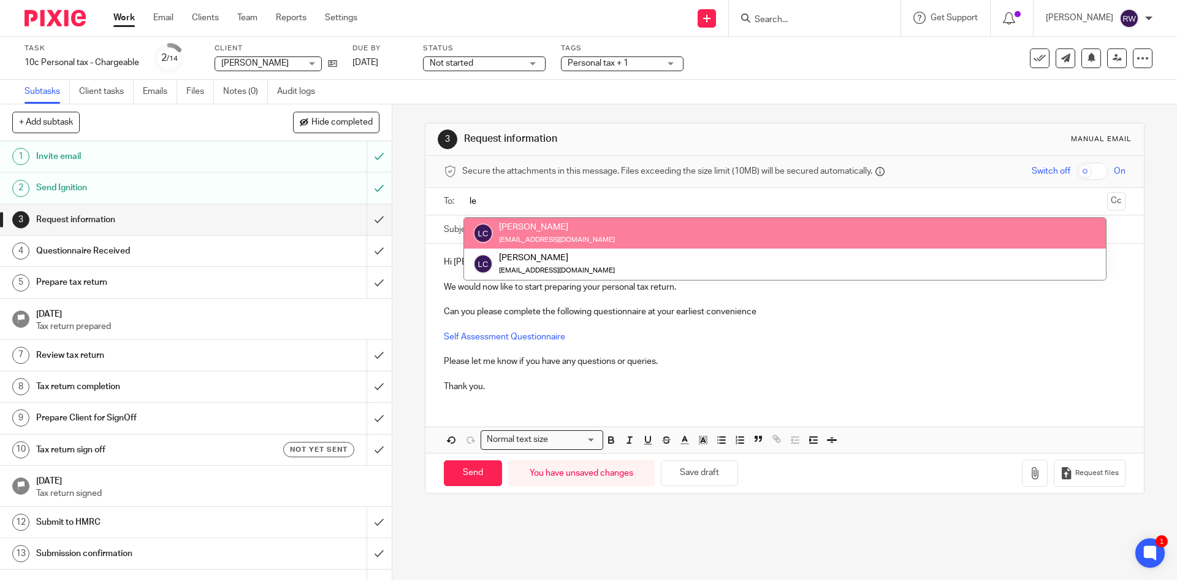
type input "le"
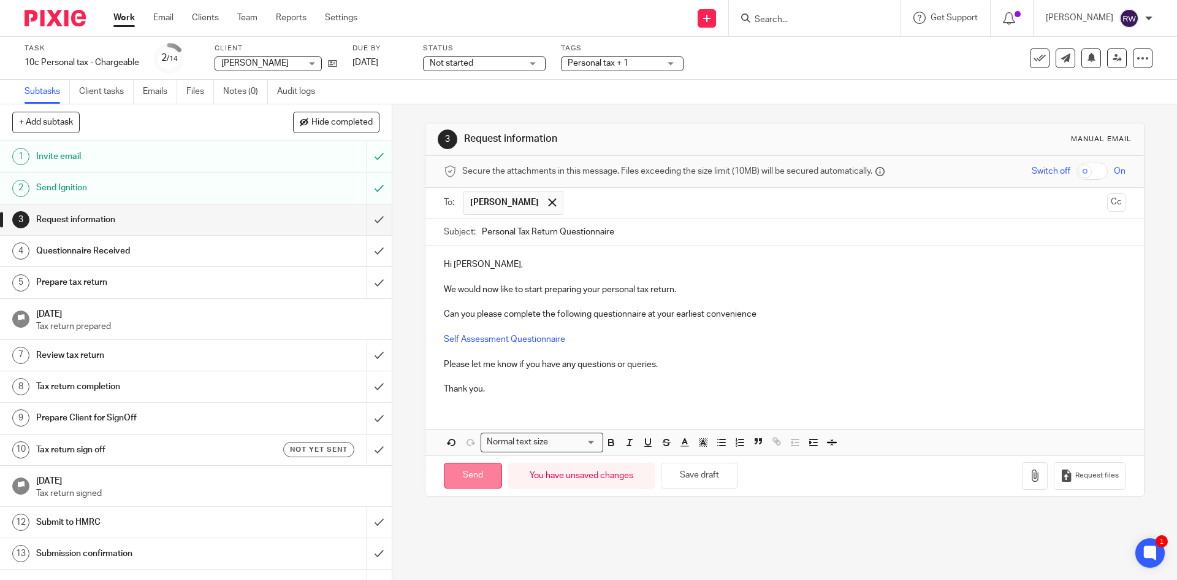
click at [462, 482] on input "Send" at bounding box center [473, 475] width 58 height 26
type input "Sent"
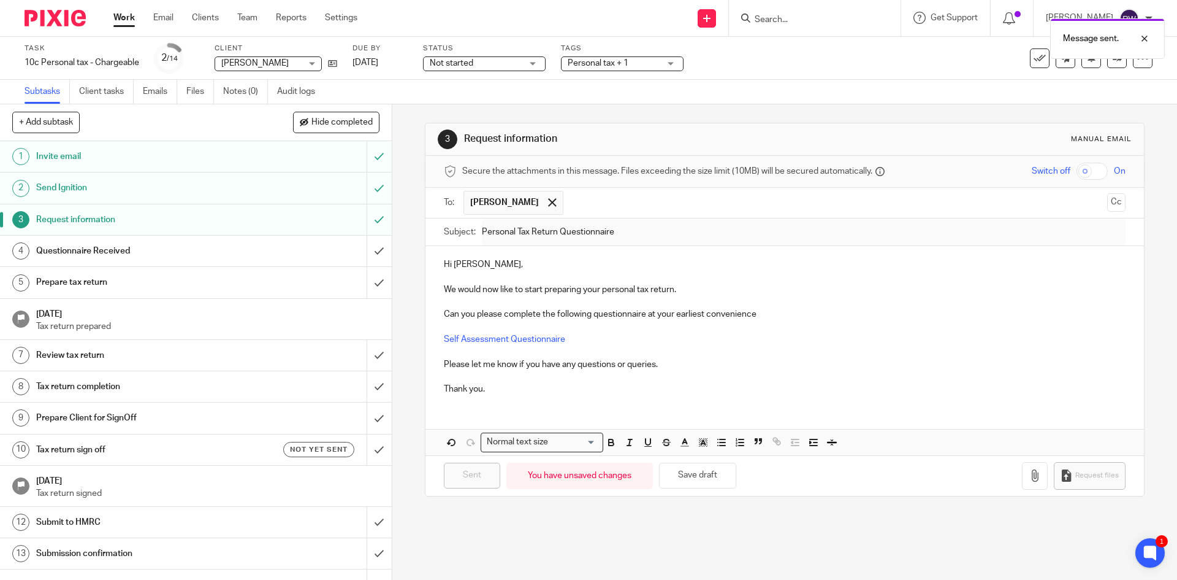
click at [786, 20] on div "Message sent." at bounding box center [877, 35] width 576 height 47
click at [814, 23] on div "Message sent." at bounding box center [877, 35] width 576 height 47
click at [816, 23] on div "Message sent." at bounding box center [877, 35] width 576 height 47
click at [810, 21] on div "Message sent." at bounding box center [877, 35] width 576 height 47
click at [786, 15] on div "Message sent." at bounding box center [877, 35] width 576 height 47
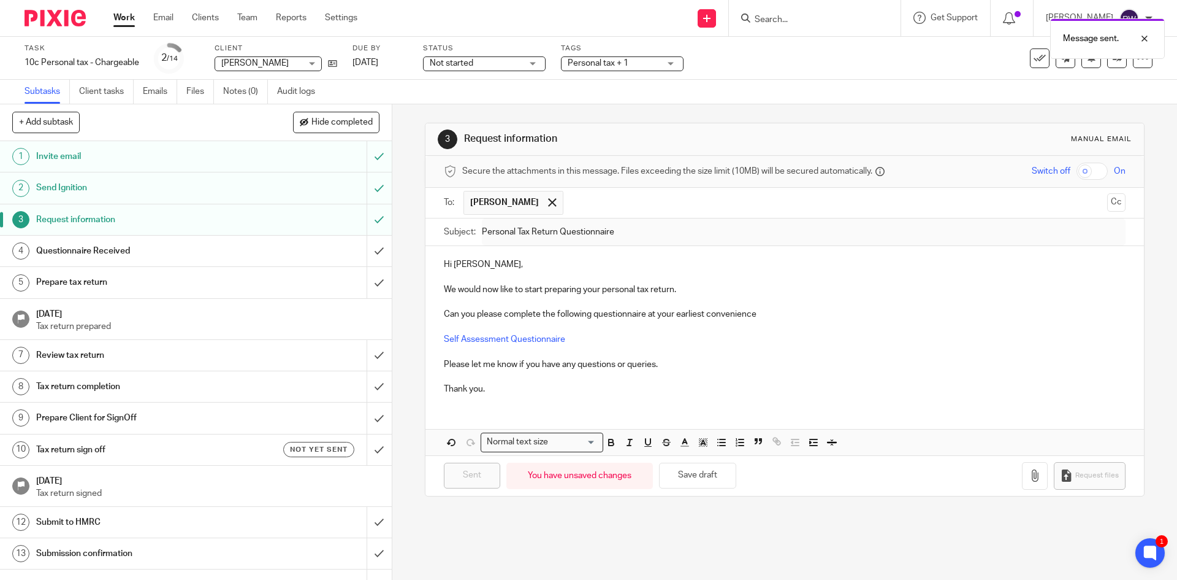
click at [787, 19] on div "Message sent." at bounding box center [877, 35] width 576 height 47
click at [788, 19] on div "Message sent." at bounding box center [877, 35] width 576 height 47
click at [789, 23] on div "Message sent." at bounding box center [877, 35] width 576 height 47
click at [789, 21] on input "Search" at bounding box center [809, 20] width 110 height 11
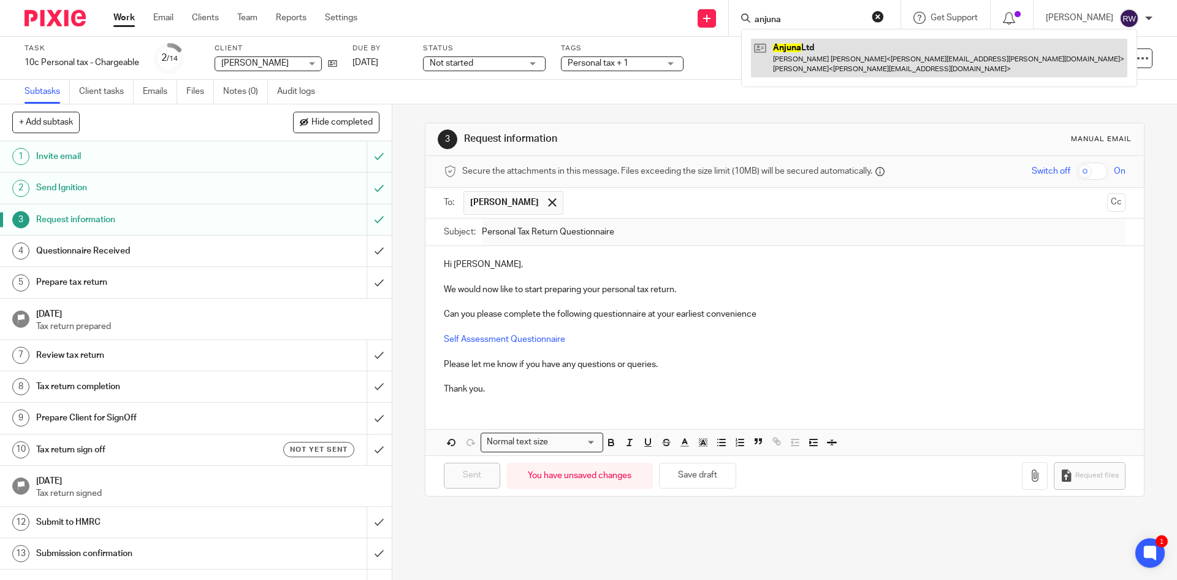
type input "anjuna"
click at [798, 47] on link at bounding box center [939, 58] width 377 height 38
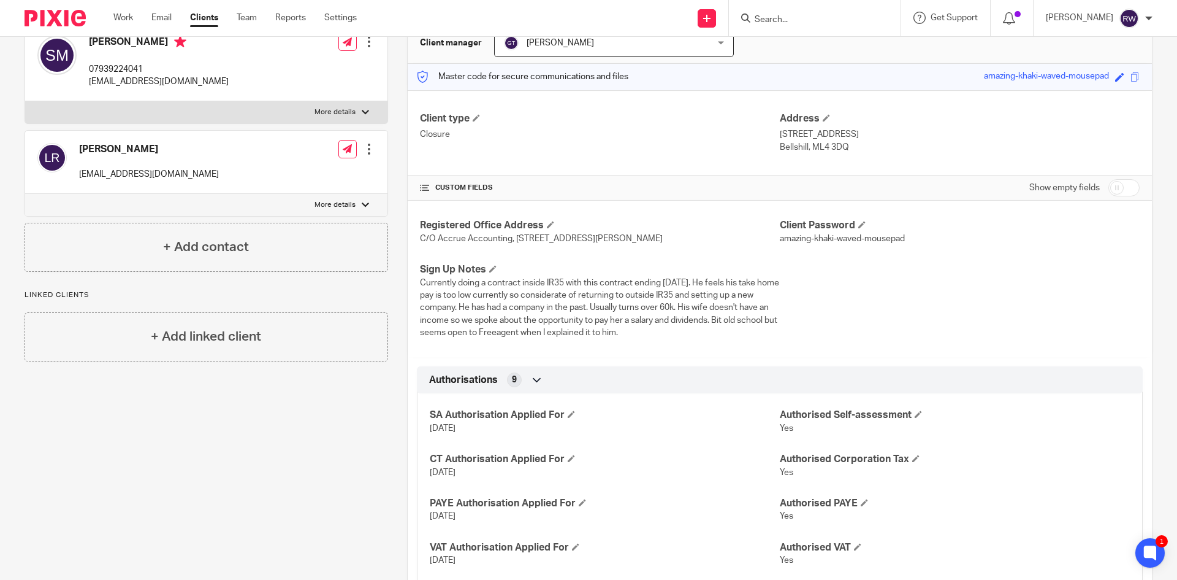
scroll to position [123, 0]
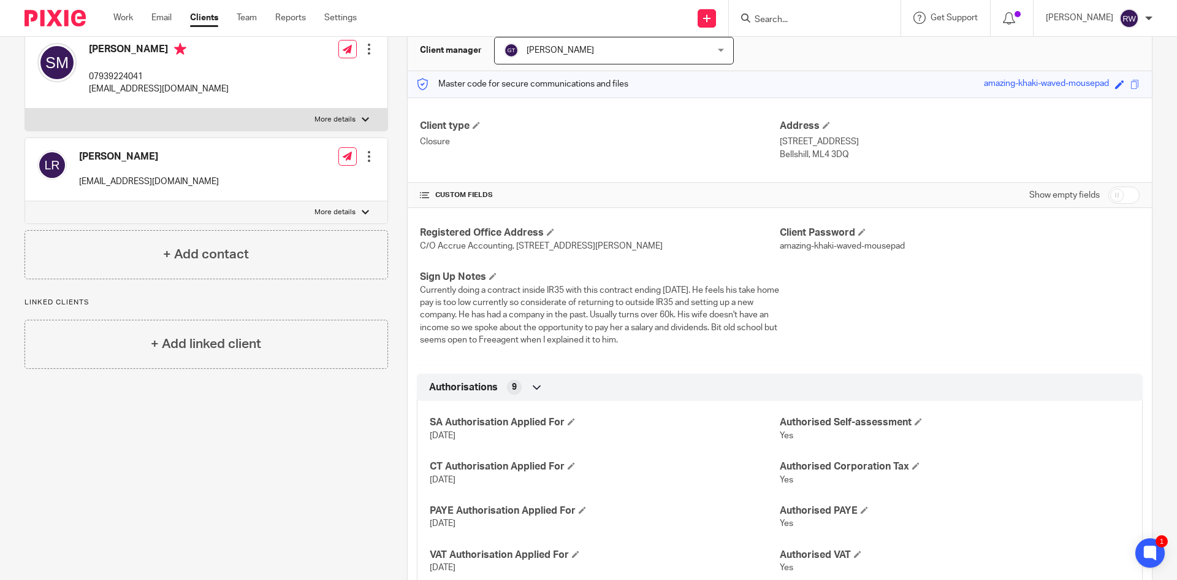
click at [210, 17] on link "Clients" at bounding box center [204, 18] width 28 height 12
click at [209, 23] on link "Clients" at bounding box center [204, 18] width 28 height 12
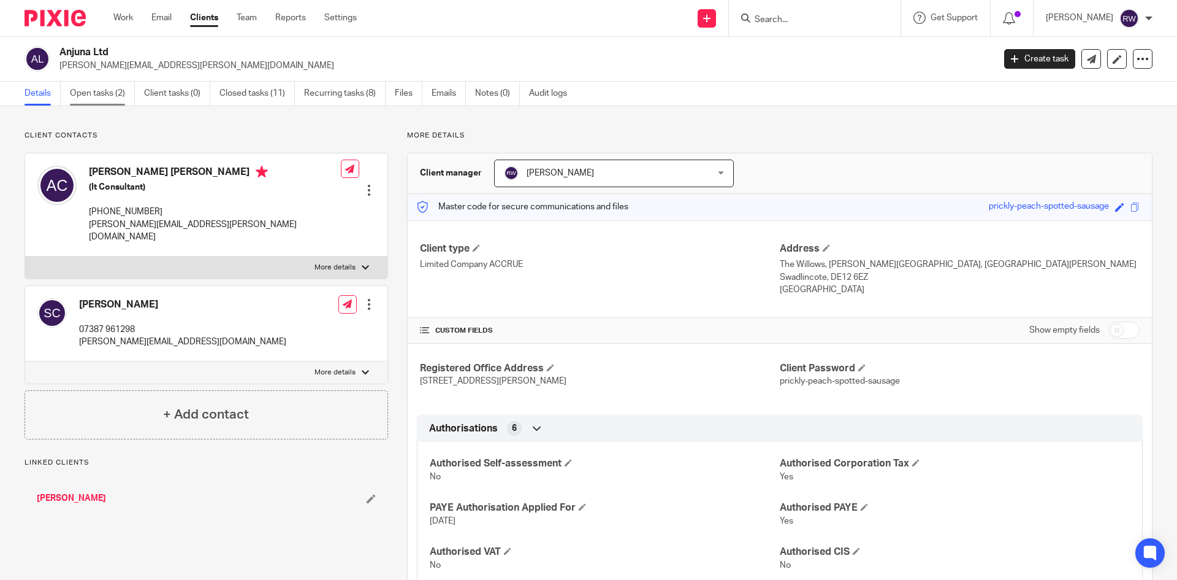
click at [104, 93] on link "Open tasks (2)" at bounding box center [102, 94] width 65 height 24
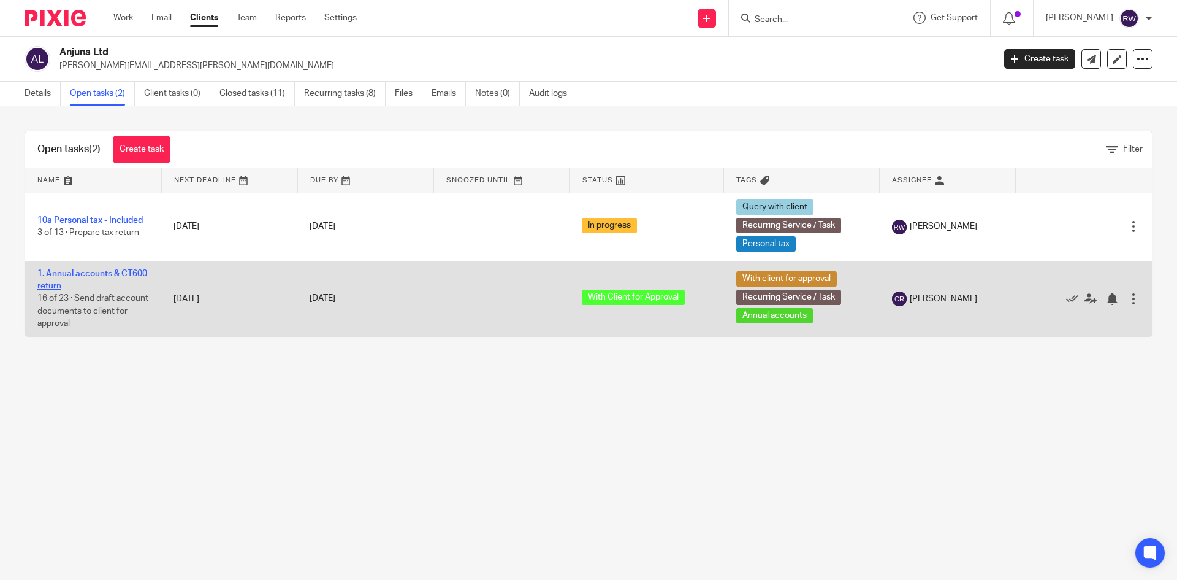
click at [89, 275] on link "1. Annual accounts & CT600 return" at bounding box center [92, 279] width 110 height 21
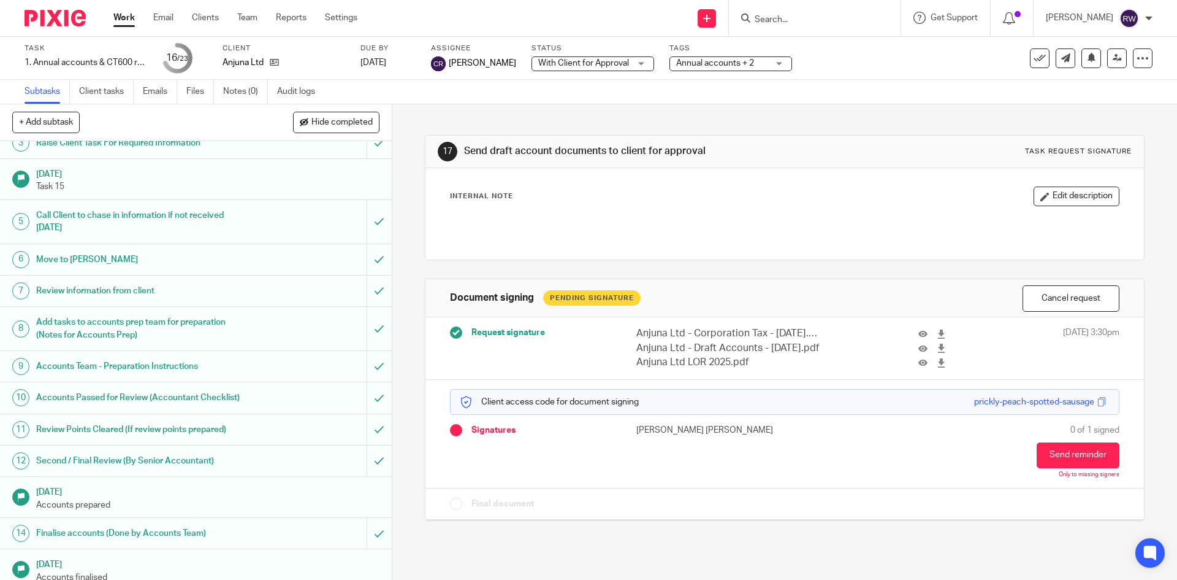
scroll to position [123, 0]
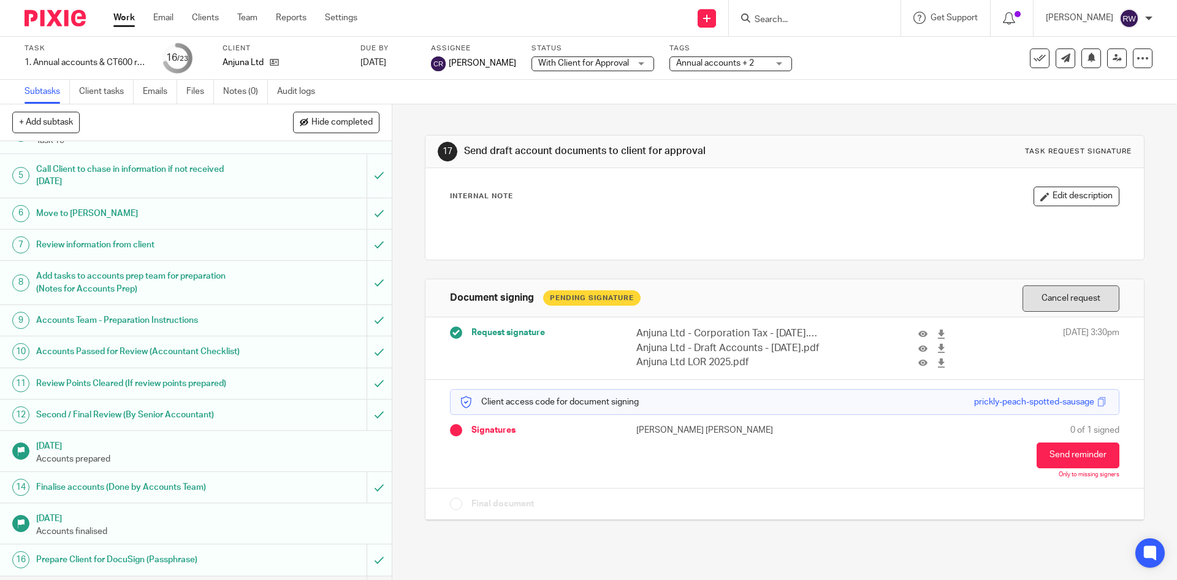
click at [1042, 291] on button "Cancel request" at bounding box center [1071, 298] width 97 height 26
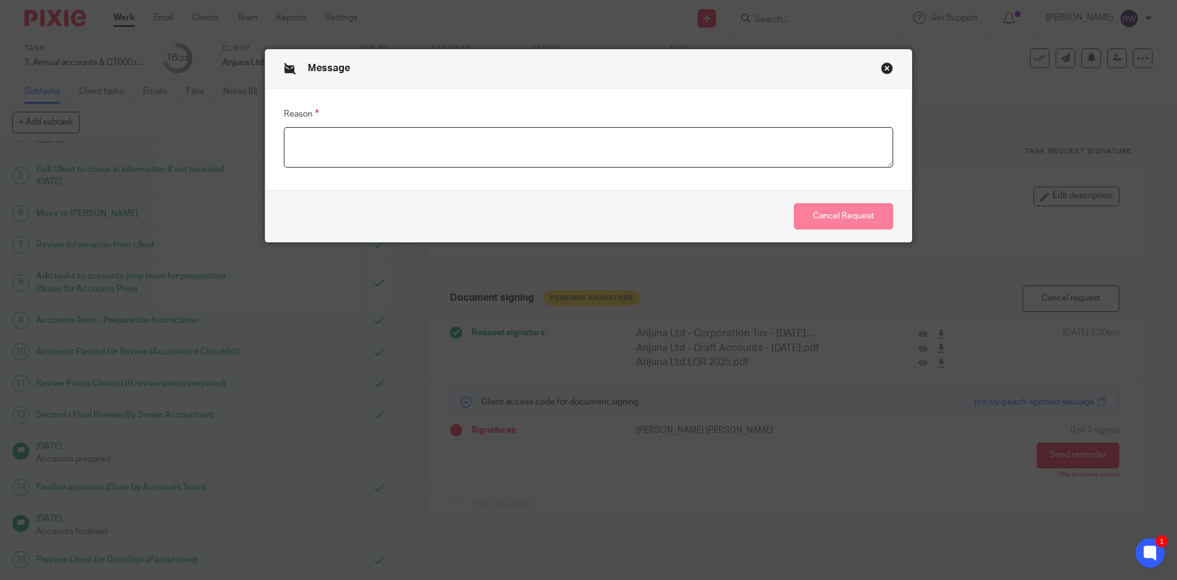
click at [359, 145] on textarea "Reason" at bounding box center [589, 147] width 610 height 40
type textarea "N"
type textarea "The comparative for last year although no trade shown just needs to show zero f…"
click at [862, 215] on button "Cancel Request" at bounding box center [843, 216] width 99 height 26
